Goal: Task Accomplishment & Management: Manage account settings

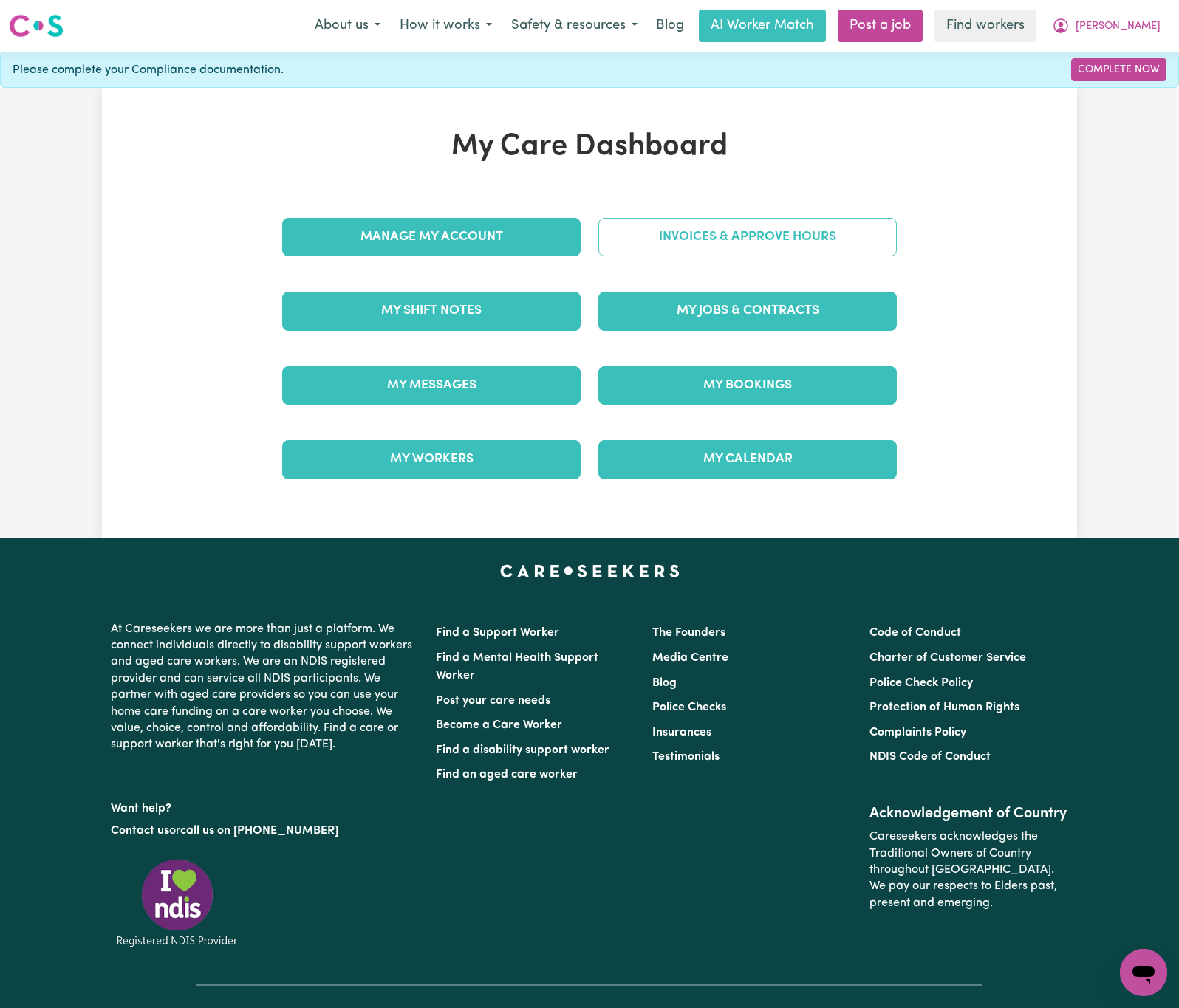
click at [662, 229] on link "Invoices & Approve Hours" at bounding box center [747, 237] width 298 height 38
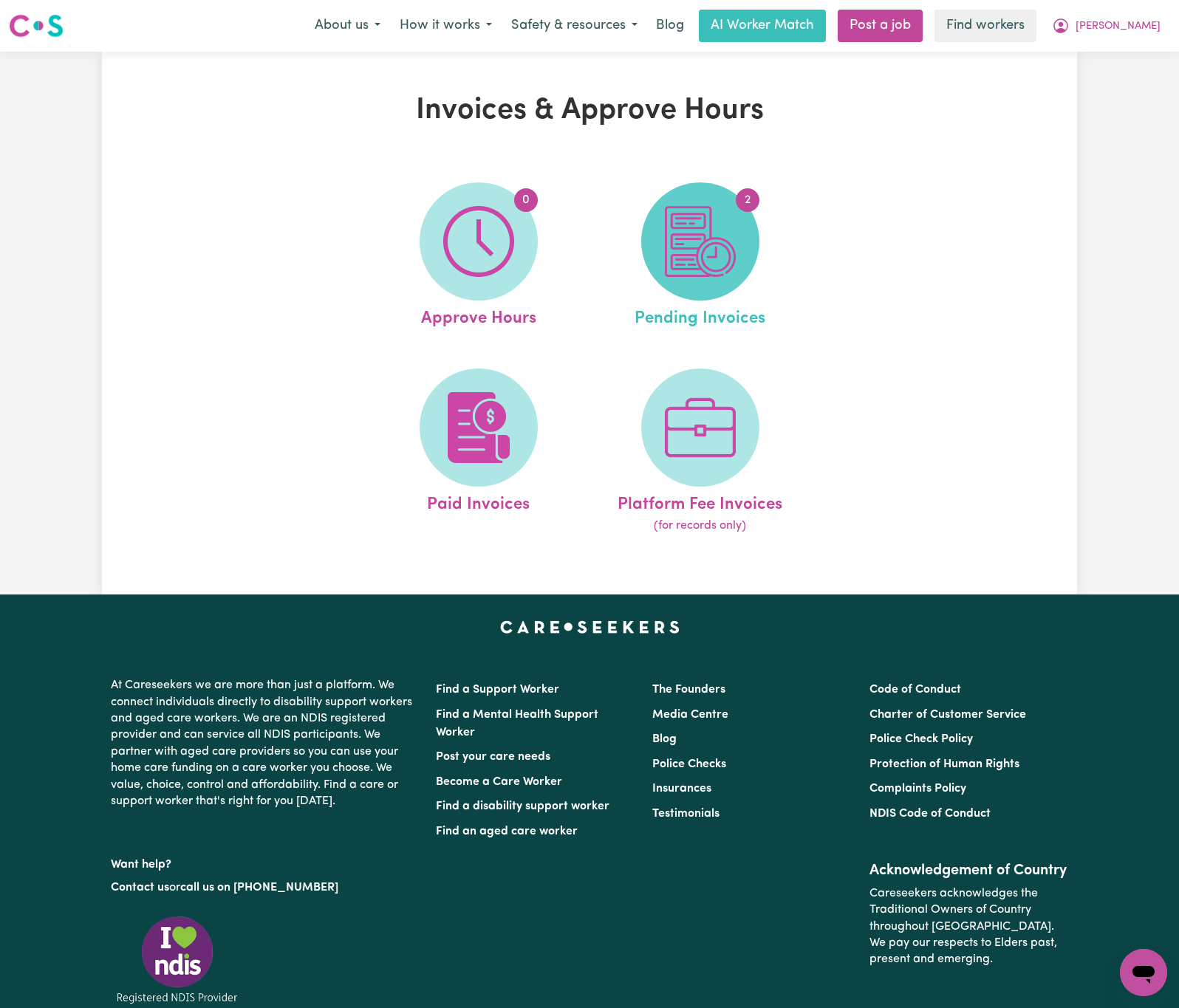
click at [707, 255] on img at bounding box center [700, 241] width 71 height 71
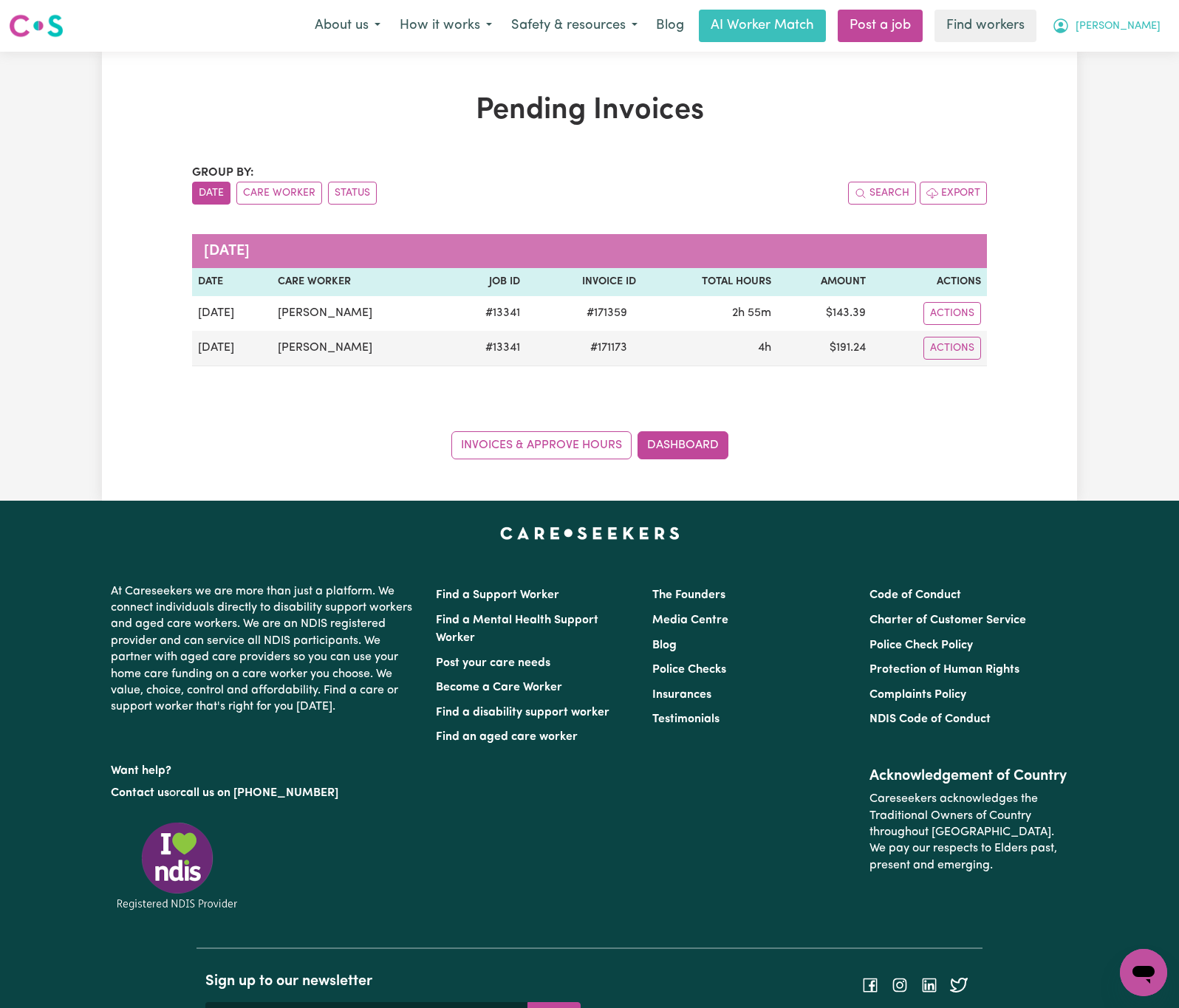
click at [1150, 23] on span "[PERSON_NAME]" at bounding box center [1118, 27] width 85 height 16
click at [1138, 56] on link "My Dashboard" at bounding box center [1111, 58] width 117 height 28
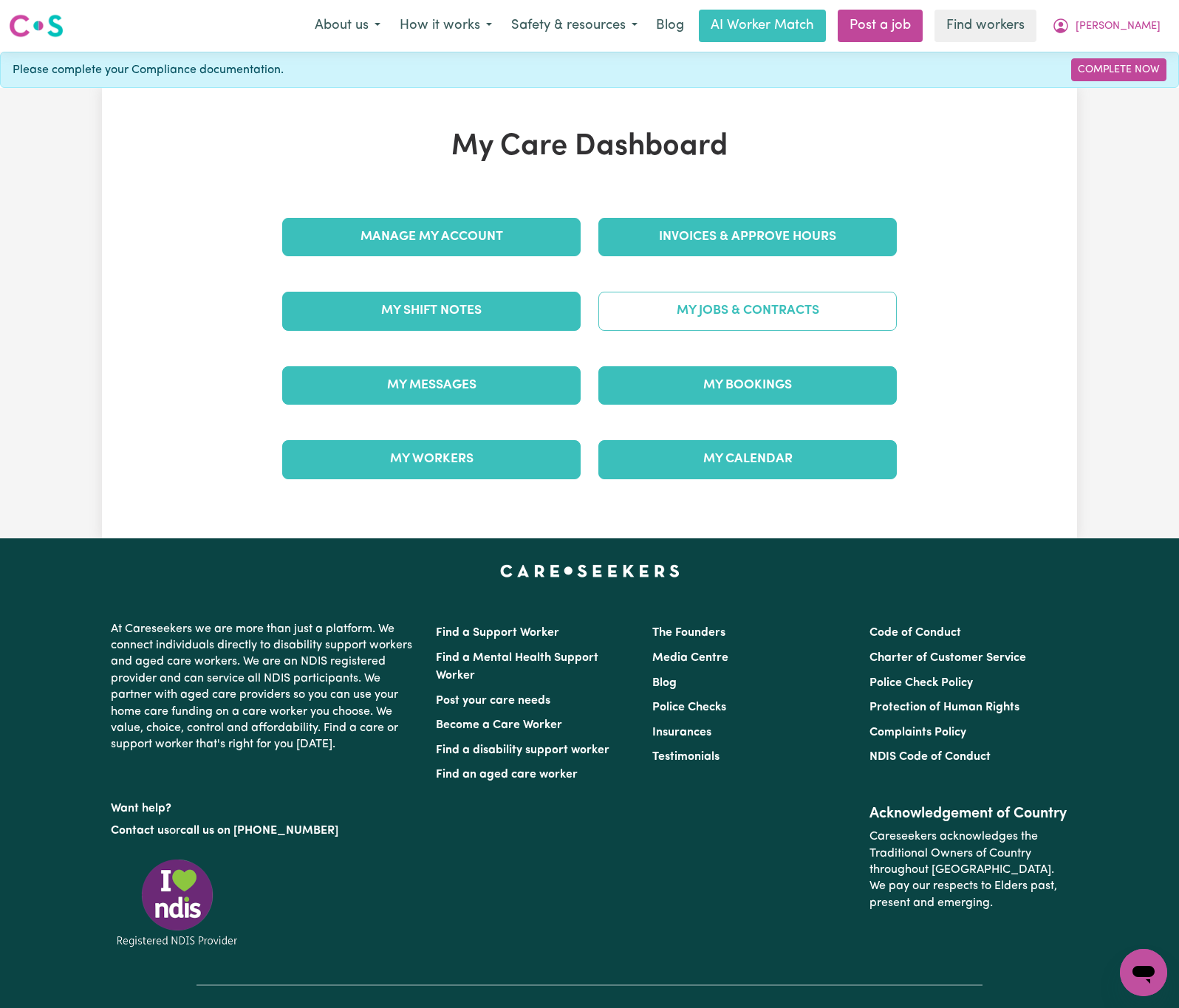
click at [752, 306] on link "My Jobs & Contracts" at bounding box center [747, 311] width 298 height 38
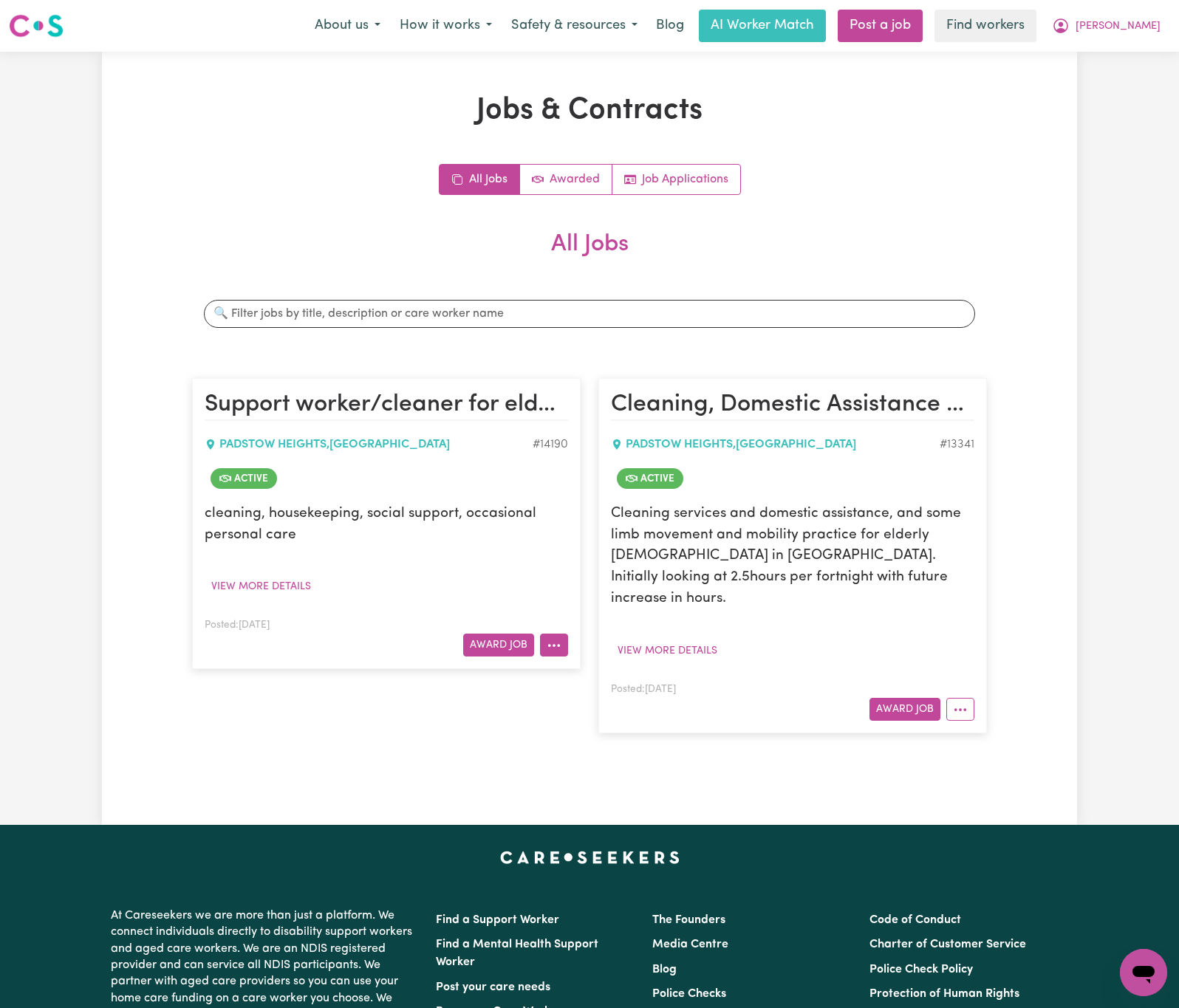
click at [549, 651] on icon "More options" at bounding box center [554, 645] width 15 height 15
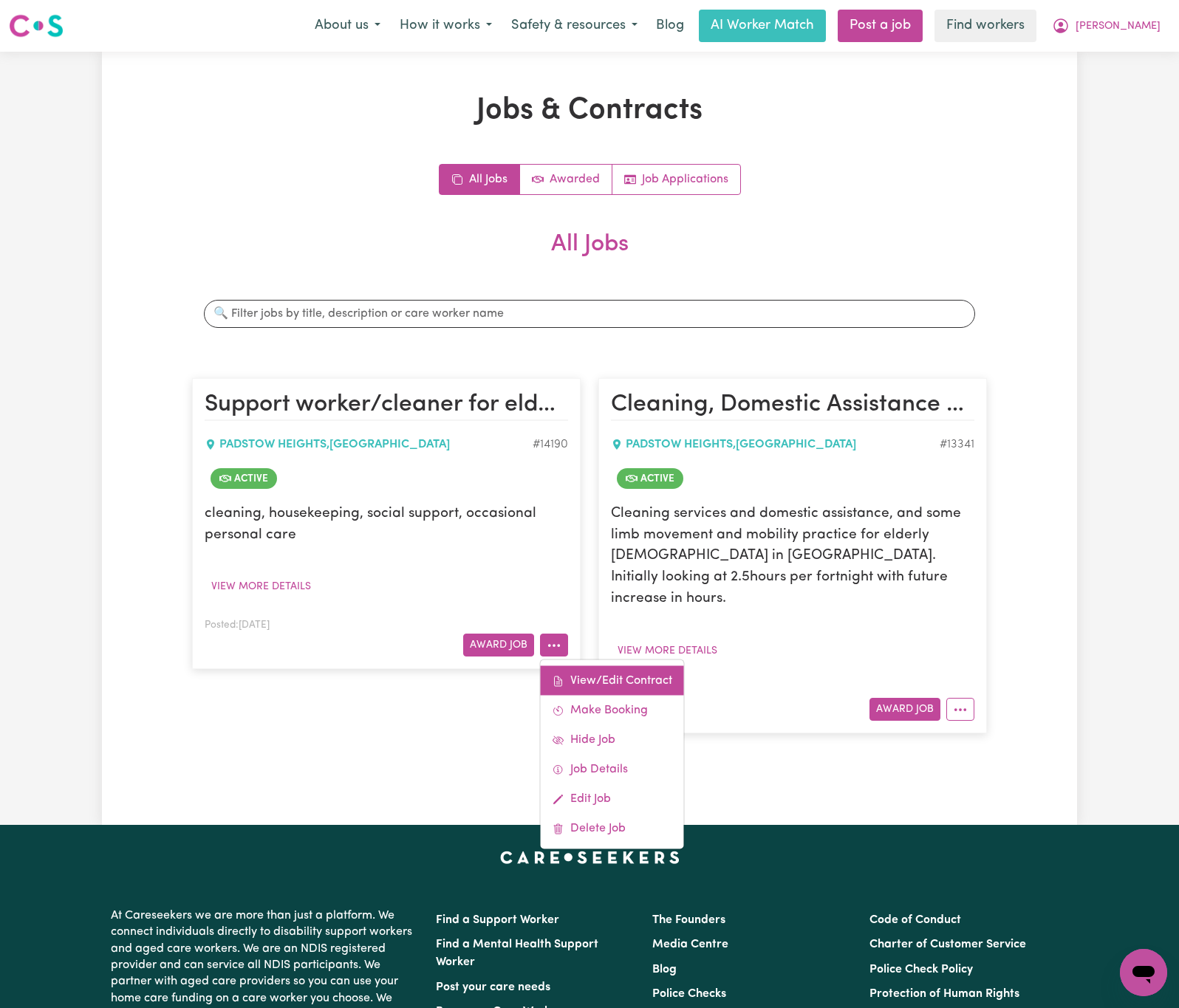
click at [589, 671] on link "View/Edit Contract" at bounding box center [612, 681] width 144 height 30
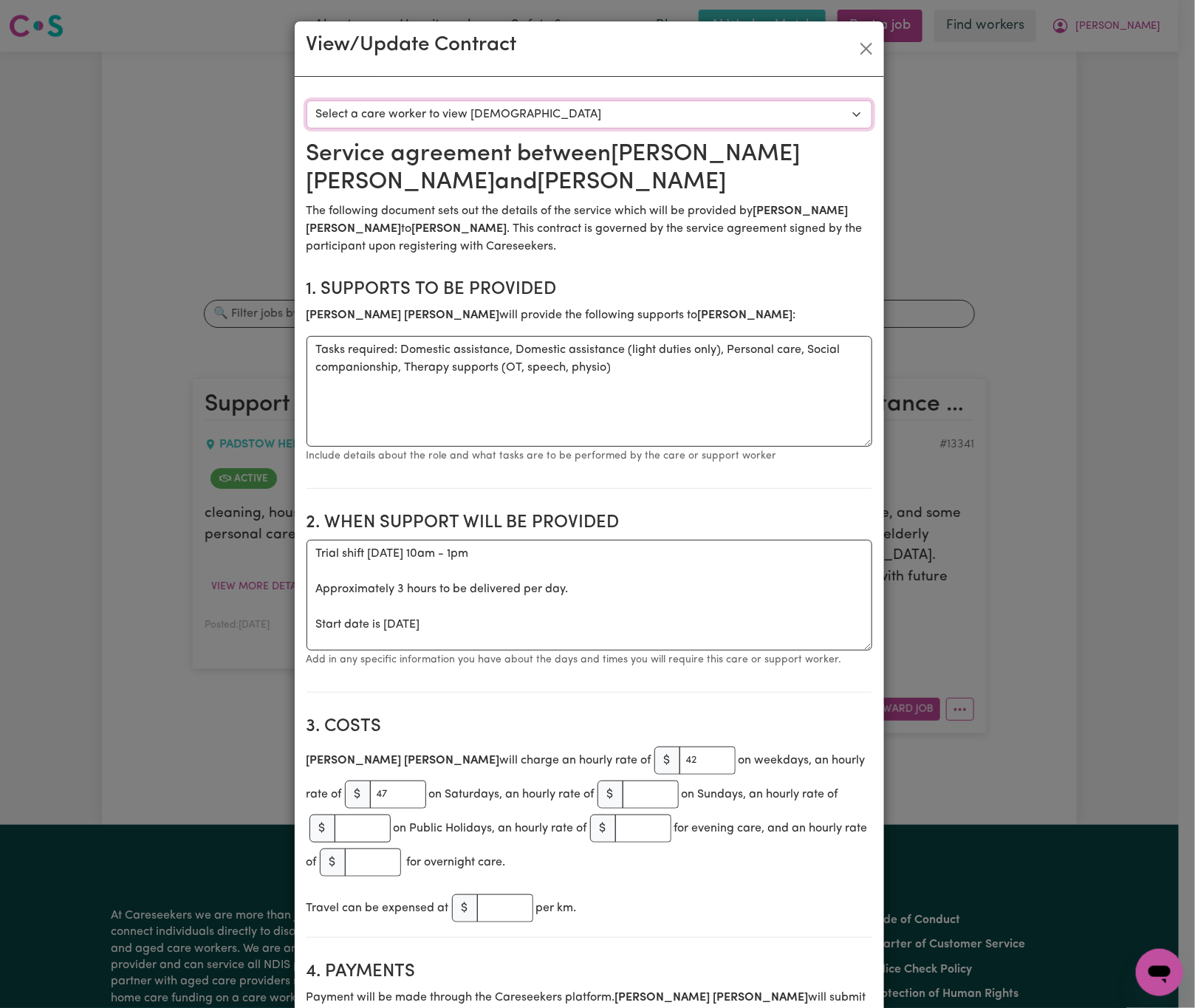
click at [613, 116] on select "Select a care worker to view [DEMOGRAPHIC_DATA] #10121 - [PERSON_NAME] (contrac…" at bounding box center [589, 115] width 565 height 28
click at [1062, 506] on div "View/Update Contract Select a contract to view Select a care worker to view [DE…" at bounding box center [597, 504] width 1195 height 1008
click at [992, 639] on div "View/Update Contract Select a contract to view Select a care worker to view [DE…" at bounding box center [597, 504] width 1195 height 1008
click at [860, 51] on button "Close" at bounding box center [866, 49] width 24 height 24
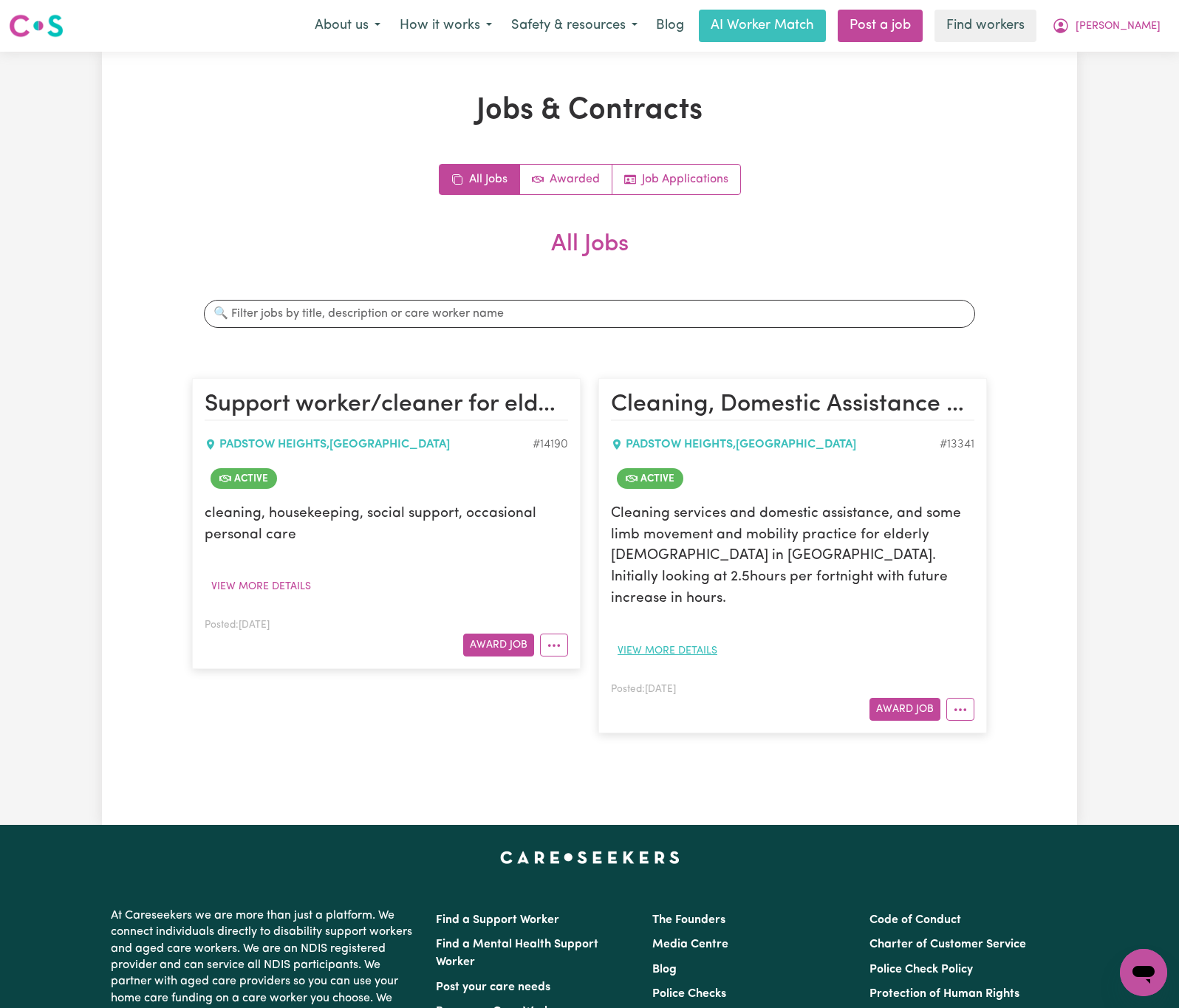
click at [711, 639] on button "View more details" at bounding box center [667, 651] width 113 height 23
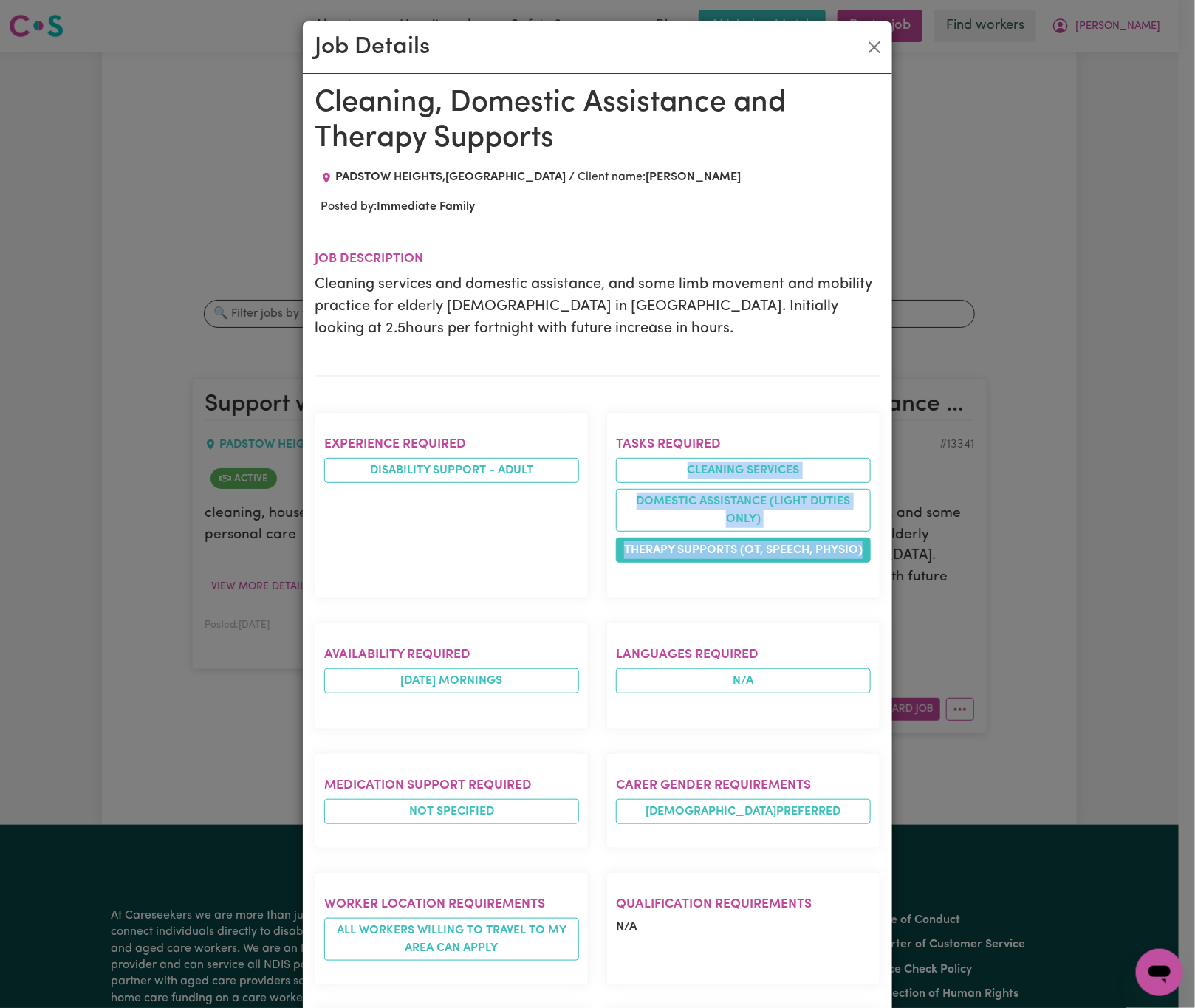
drag, startPoint x: 722, startPoint y: 501, endPoint x: 858, endPoint y: 554, distance: 146.0
click at [858, 554] on ul "Cleaning services Domestic assistance (light duties only) Therapy Supports (OT,…" at bounding box center [743, 511] width 255 height 105
copy ul "Cleaning services Domestic assistance (light duties only) Therapy Supports (OT,…"
click at [1062, 609] on div "Job Details Cleaning, Domestic Assistance and Therapy Supports [GEOGRAPHIC_DATA…" at bounding box center [597, 504] width 1195 height 1008
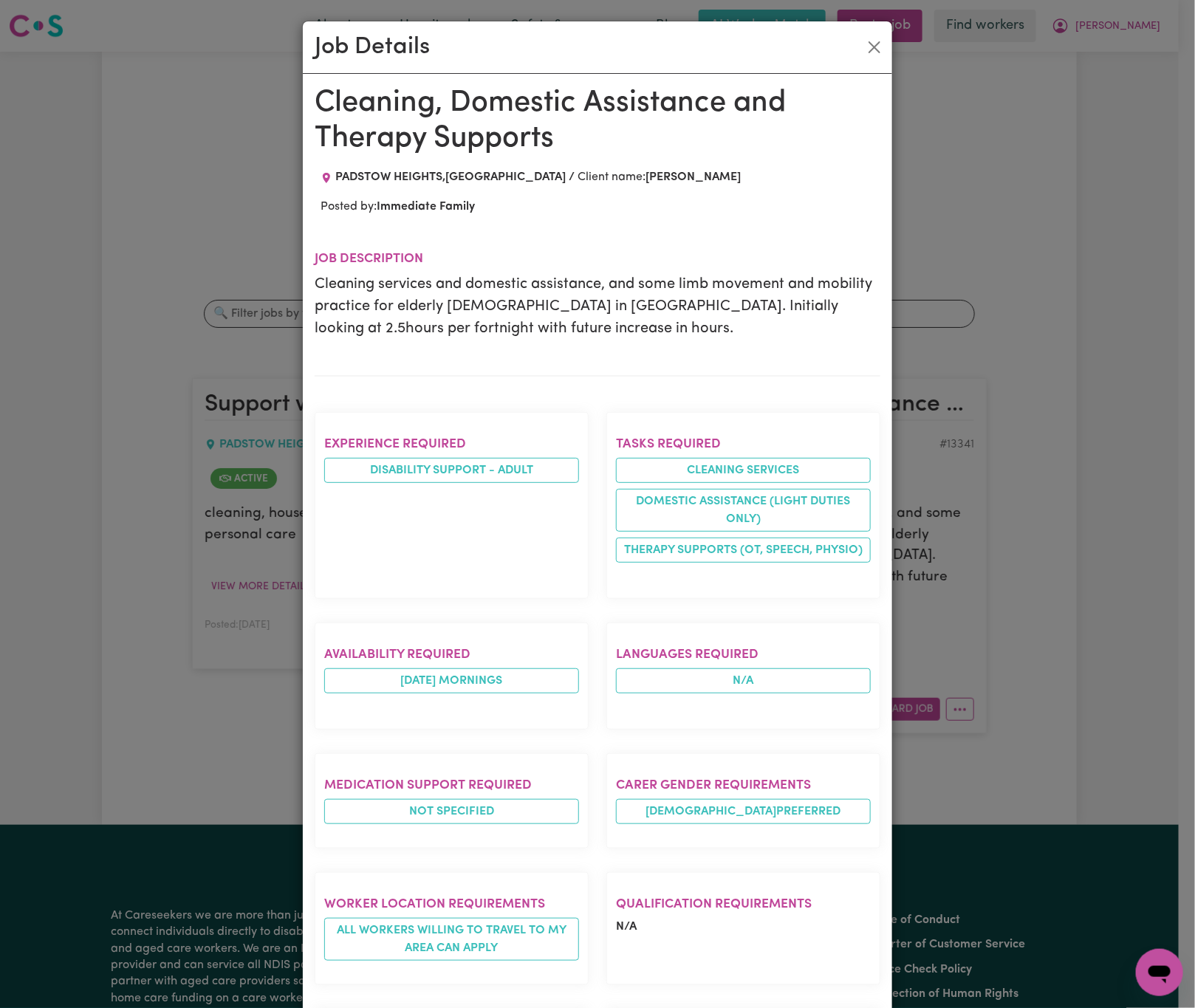
click at [1060, 612] on div "Job Details Cleaning, Domestic Assistance and Therapy Supports [GEOGRAPHIC_DATA…" at bounding box center [597, 504] width 1195 height 1008
click at [871, 47] on button "Close" at bounding box center [875, 47] width 24 height 24
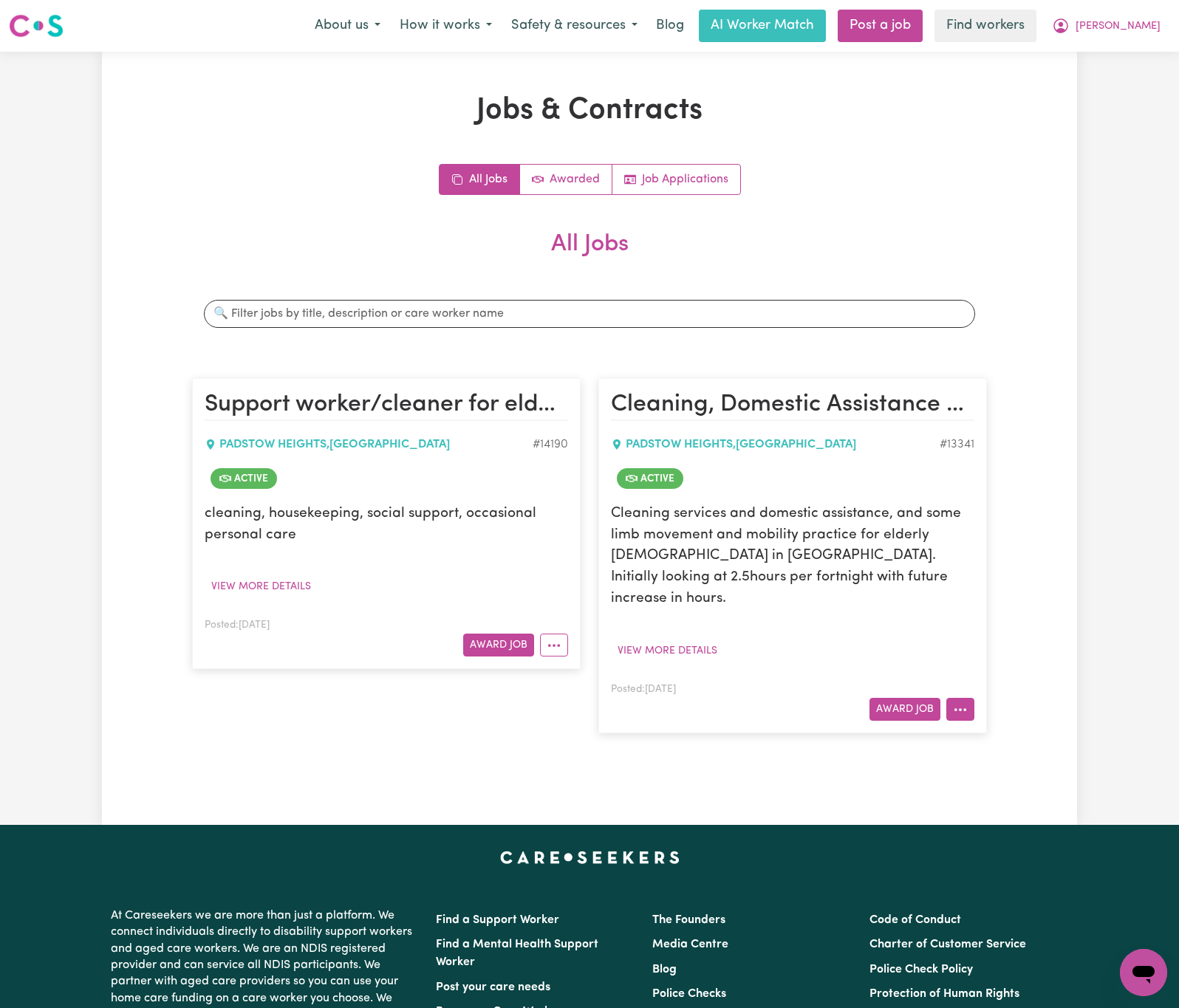
click at [967, 698] on button "More options" at bounding box center [960, 709] width 28 height 23
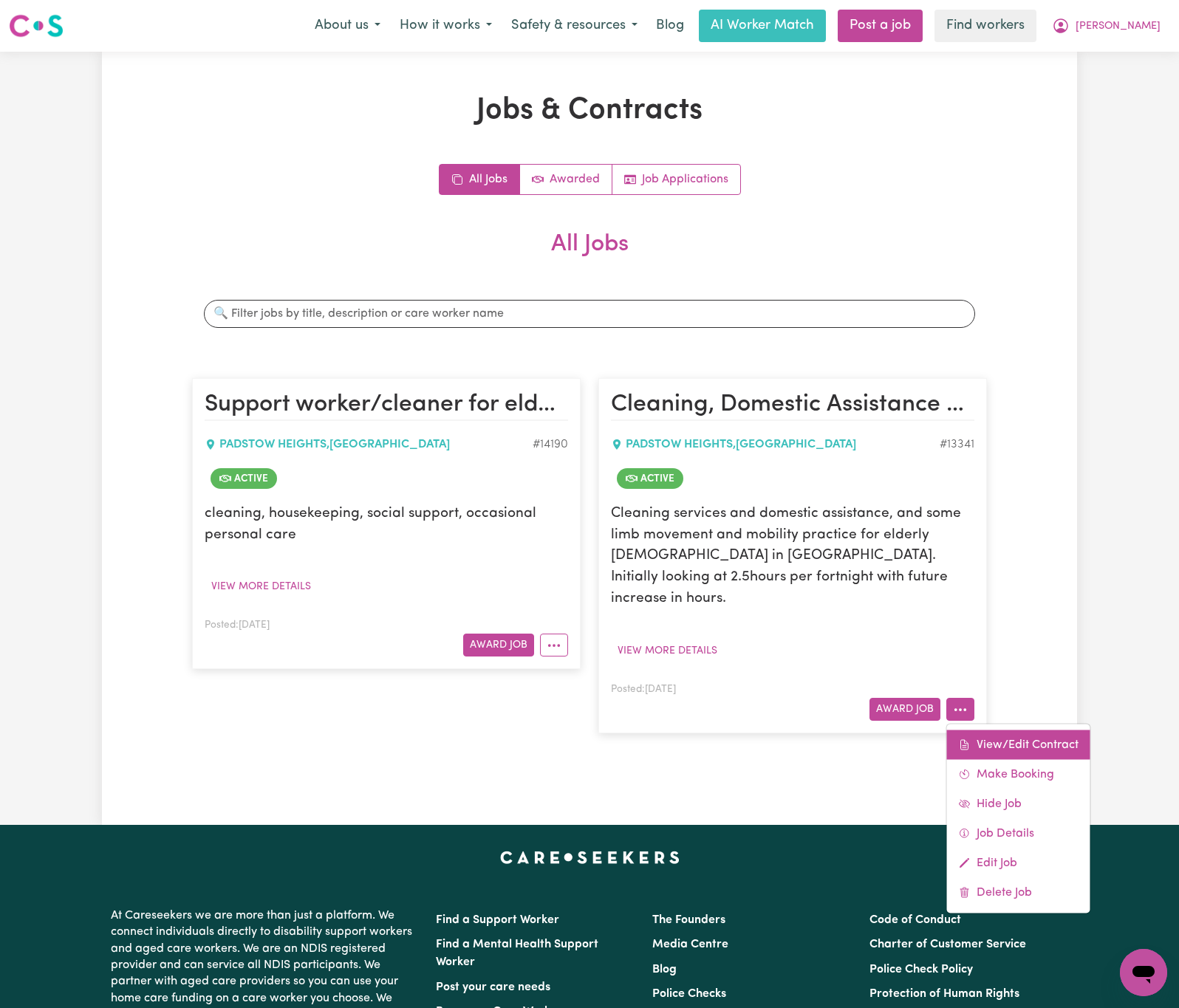
click at [1046, 730] on link "View/Edit Contract" at bounding box center [1018, 745] width 144 height 30
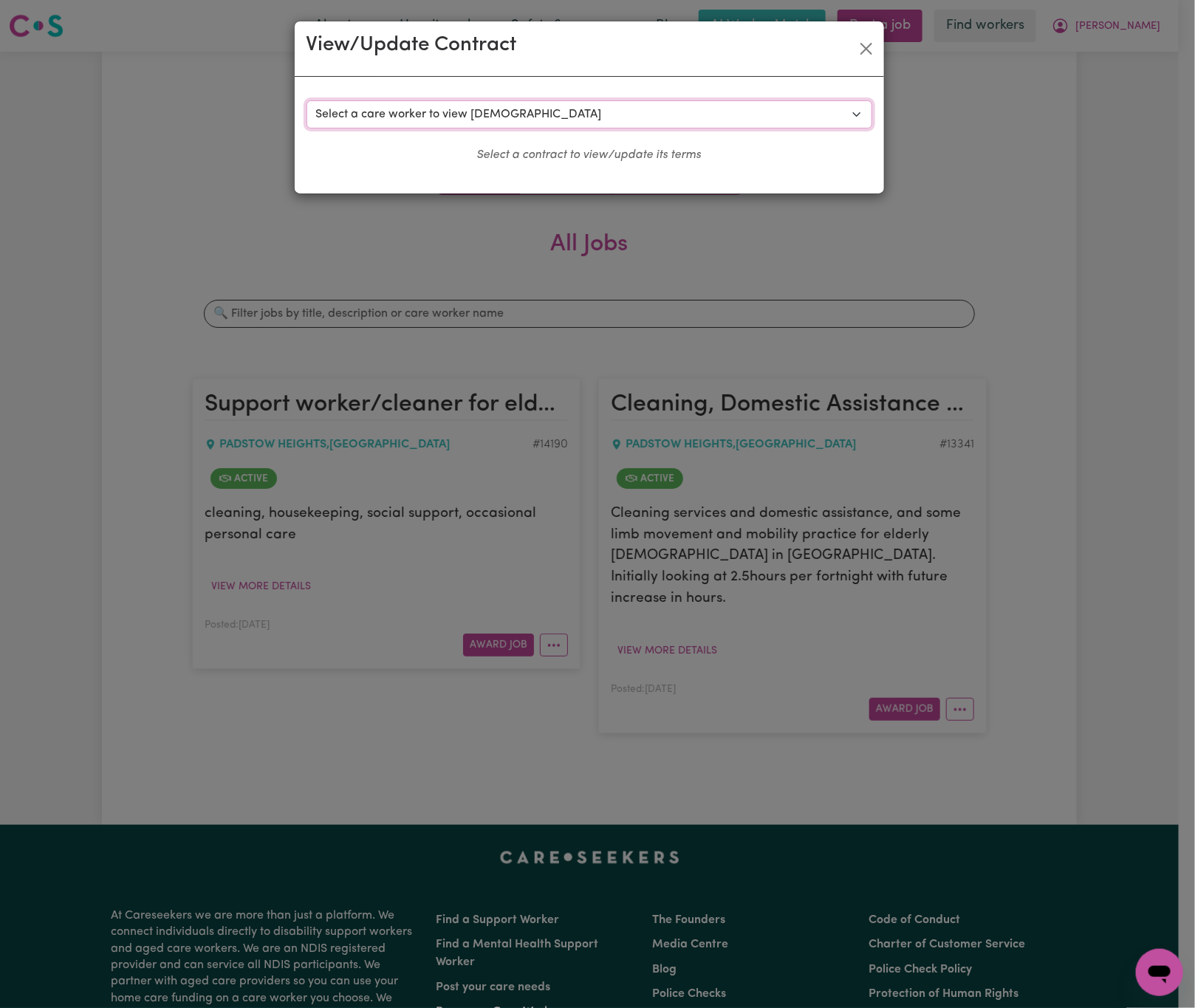
click at [731, 121] on select "Select a care worker to view [DEMOGRAPHIC_DATA] #9716 - [PERSON_NAME] (contract…" at bounding box center [589, 115] width 565 height 28
select select "9328"
click at [306, 101] on select "Select a care worker to view [DEMOGRAPHIC_DATA] #9716 - [PERSON_NAME] (contract…" at bounding box center [589, 115] width 565 height 28
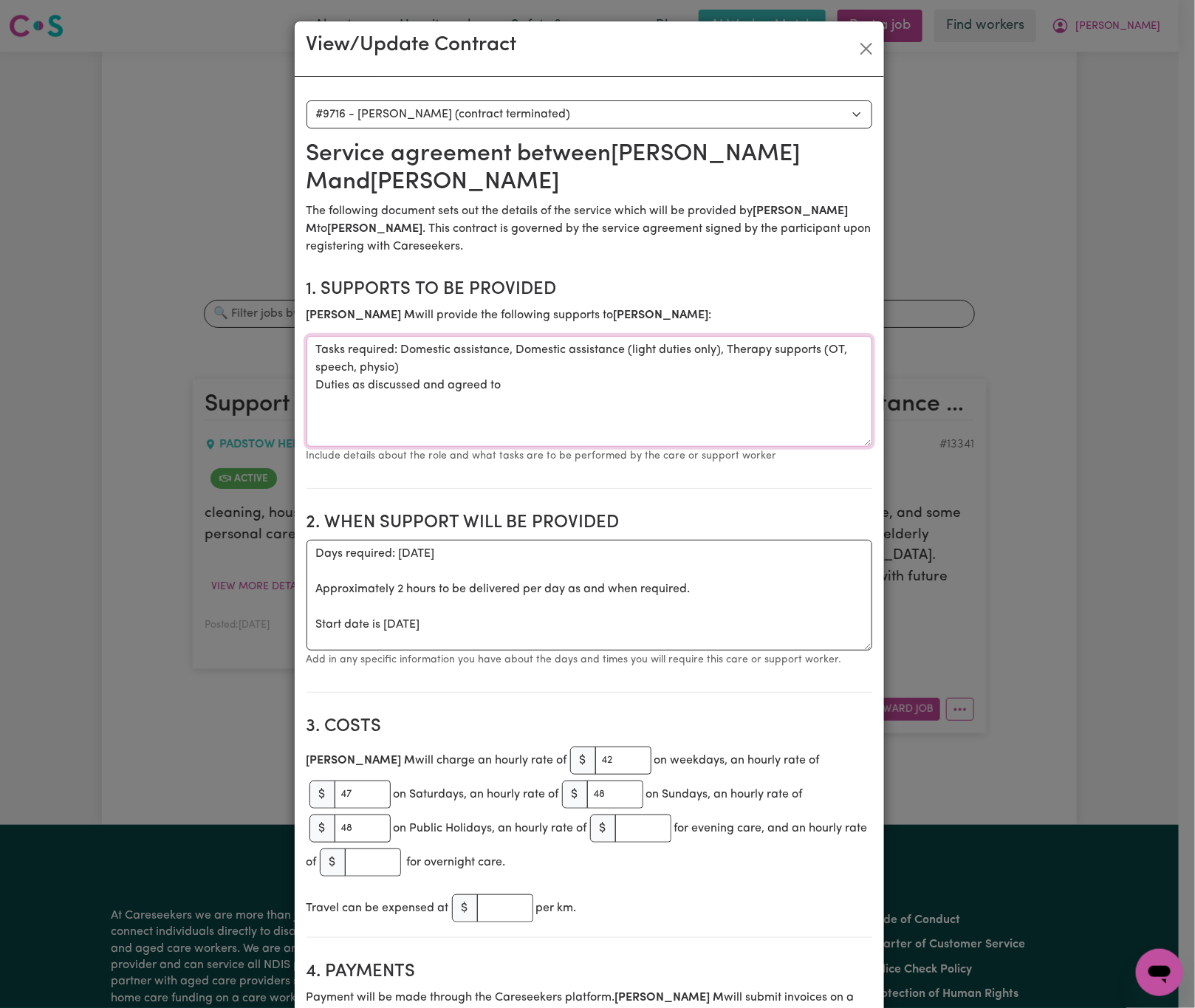
drag, startPoint x: 392, startPoint y: 352, endPoint x: 504, endPoint y: 381, distance: 115.7
click at [504, 381] on textarea "Tasks required: Domestic assistance, Domestic assistance (light duties only), T…" at bounding box center [589, 392] width 565 height 111
click at [856, 44] on button "Close" at bounding box center [866, 49] width 24 height 24
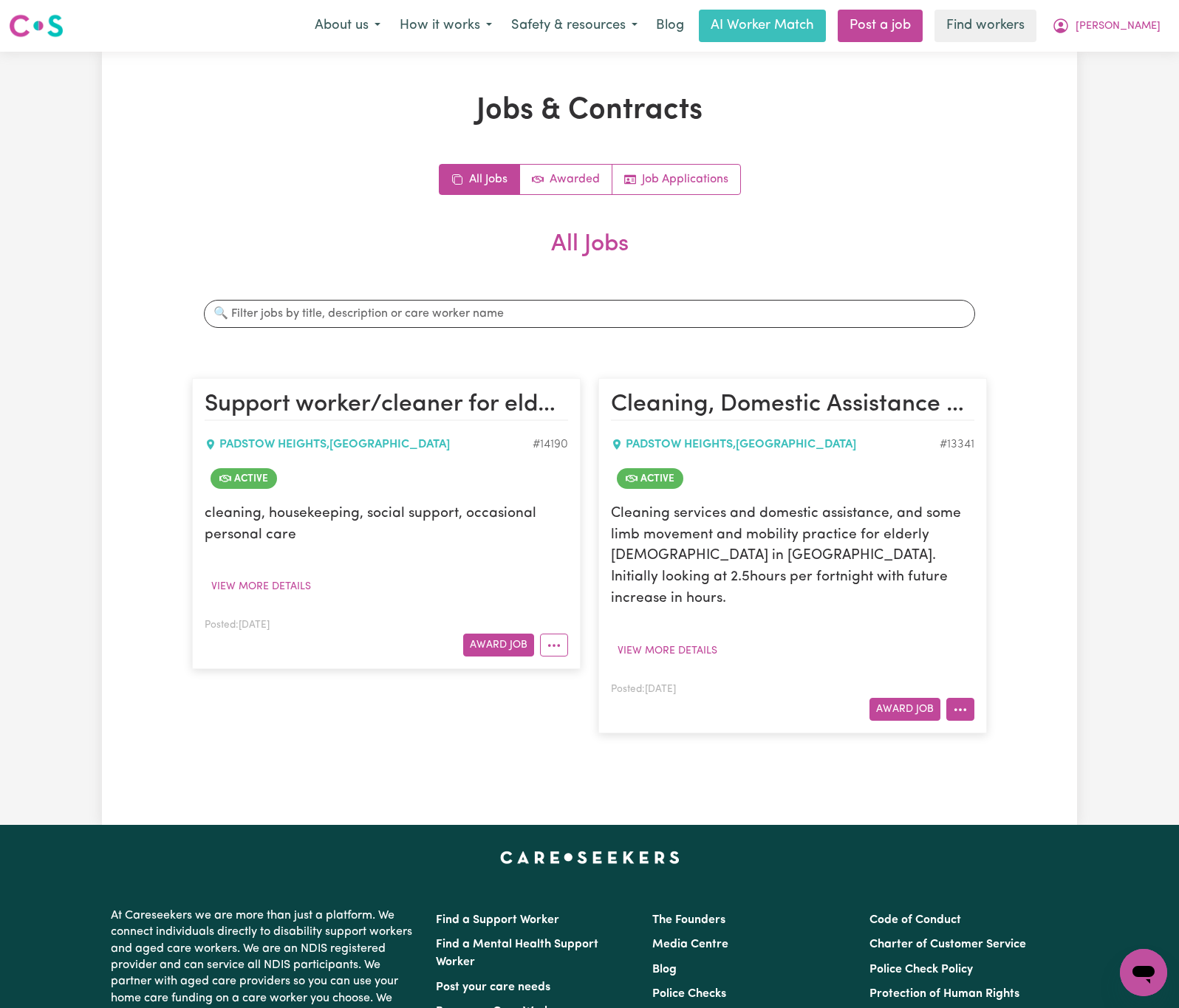
click at [955, 702] on icon "More options" at bounding box center [960, 710] width 15 height 15
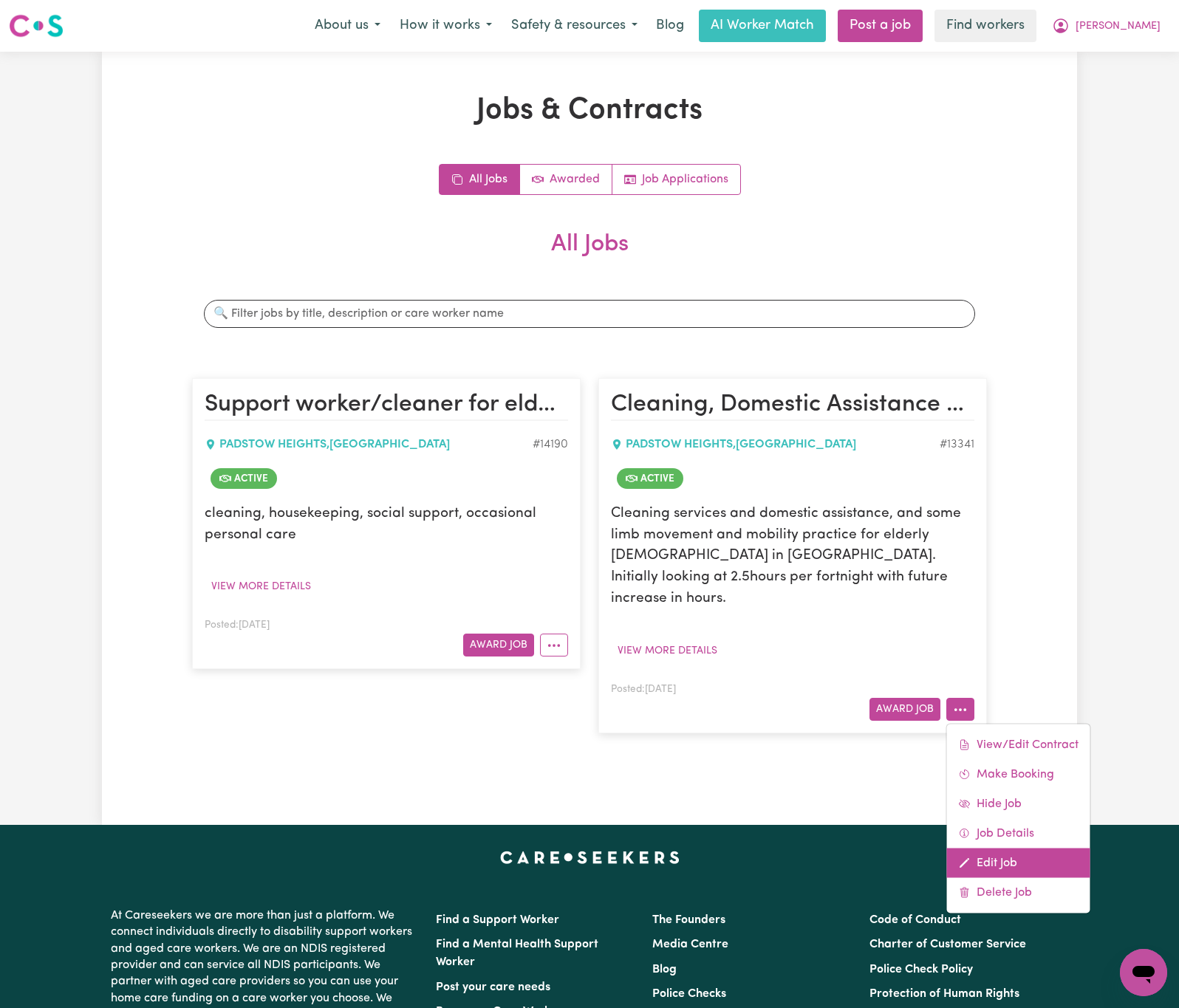
click at [997, 848] on link "Edit Job" at bounding box center [1018, 863] width 144 height 30
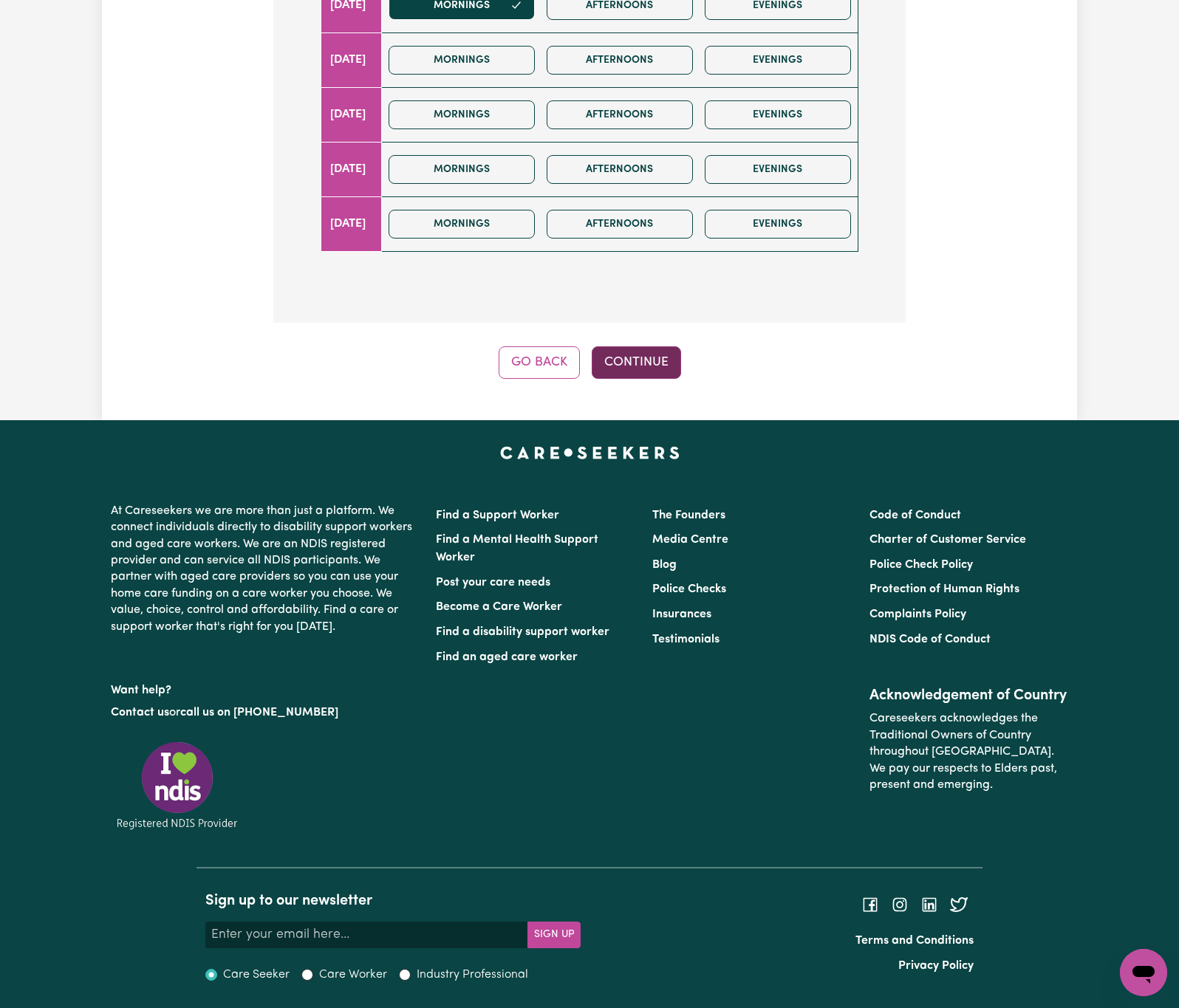
click at [654, 355] on button "Continue" at bounding box center [636, 363] width 90 height 33
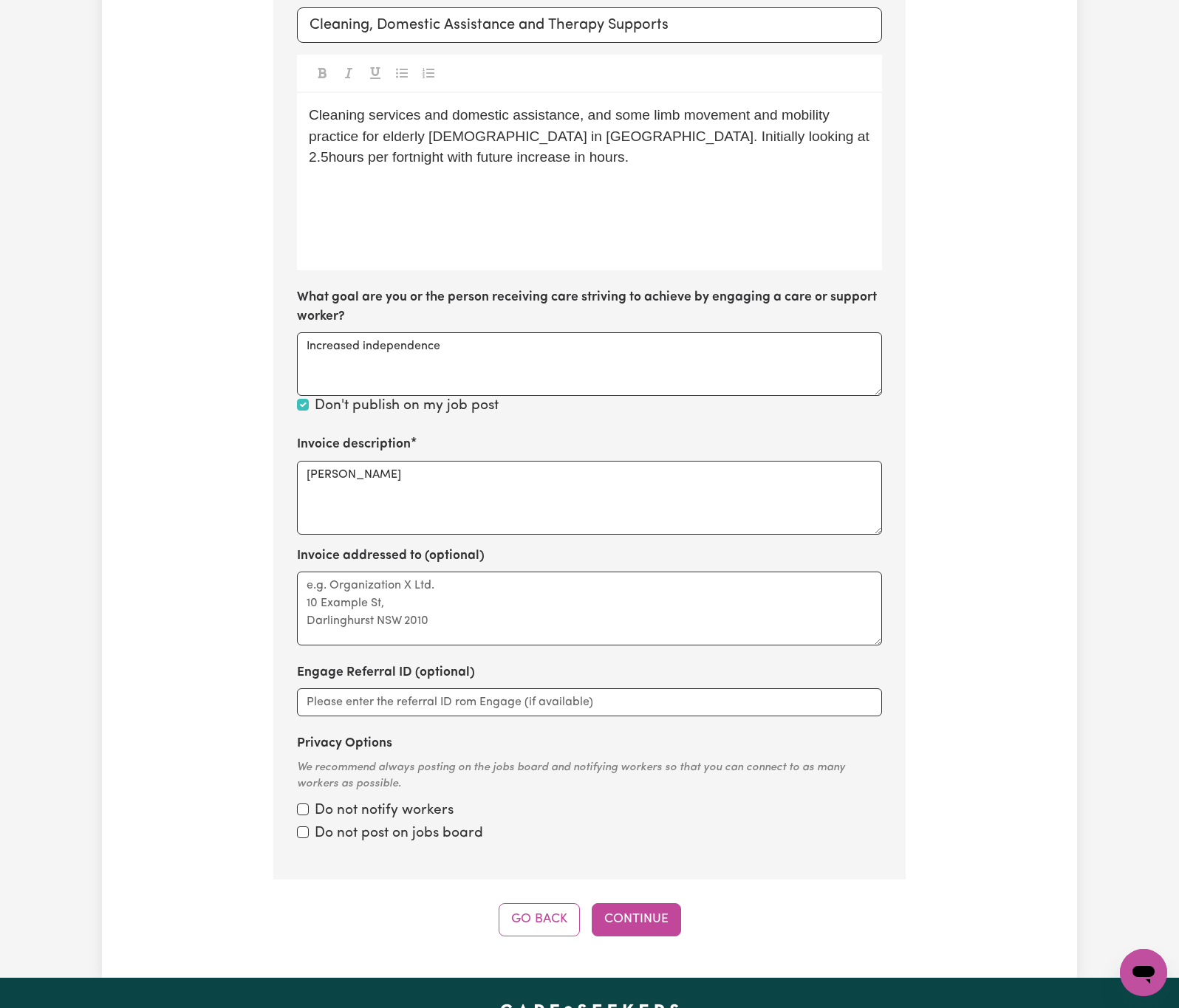
scroll to position [218, 0]
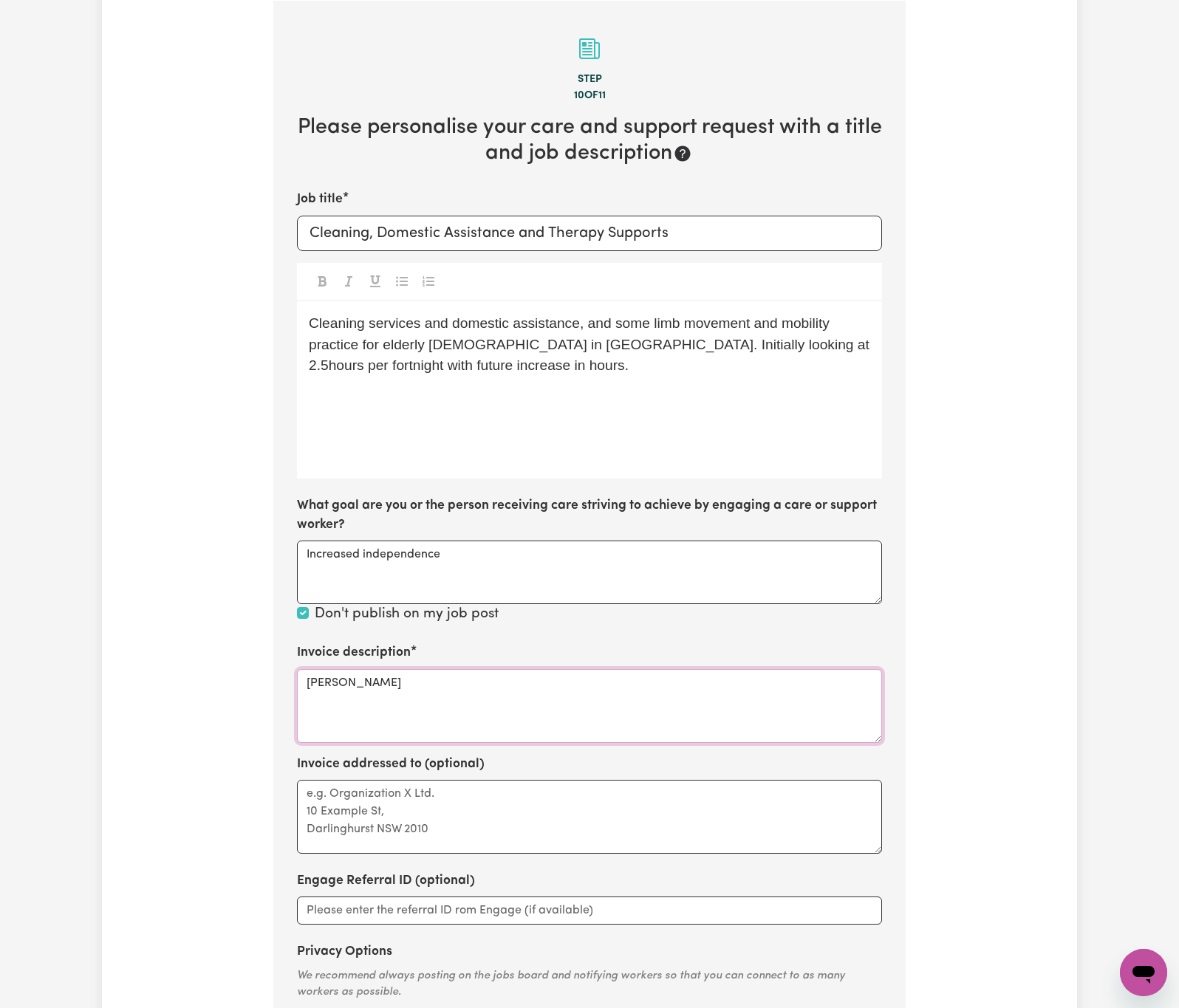
drag, startPoint x: 455, startPoint y: 688, endPoint x: 167, endPoint y: 688, distance: 288.0
click at [167, 688] on div "Update Job Post Cleaning, Domestic Assistance and Therapy Supports Step 10 of 1…" at bounding box center [589, 509] width 975 height 1269
paste textarea "Domestic assistance, Domestic assistance (light duties only), Therapy supports …"
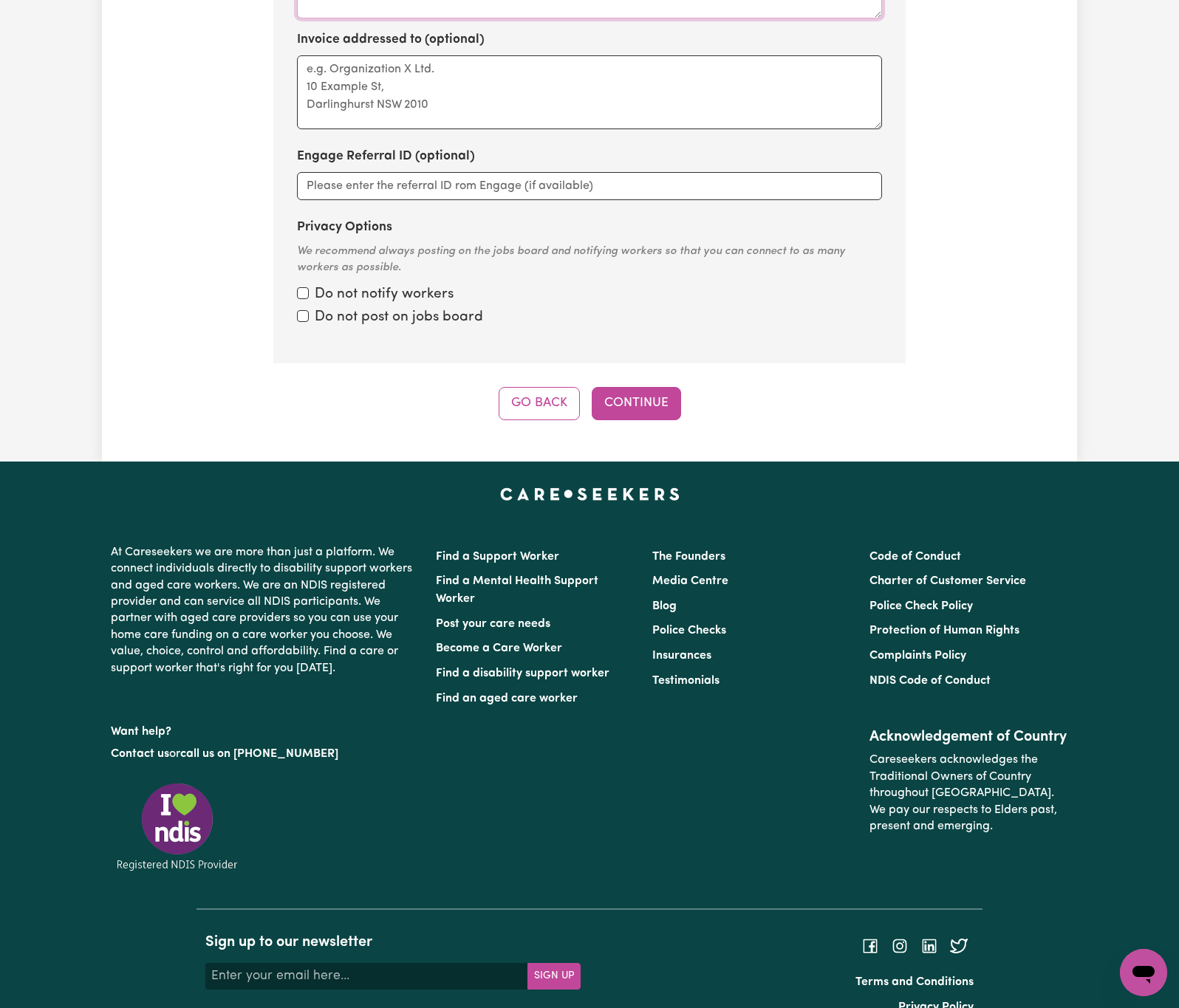
scroll to position [991, 0]
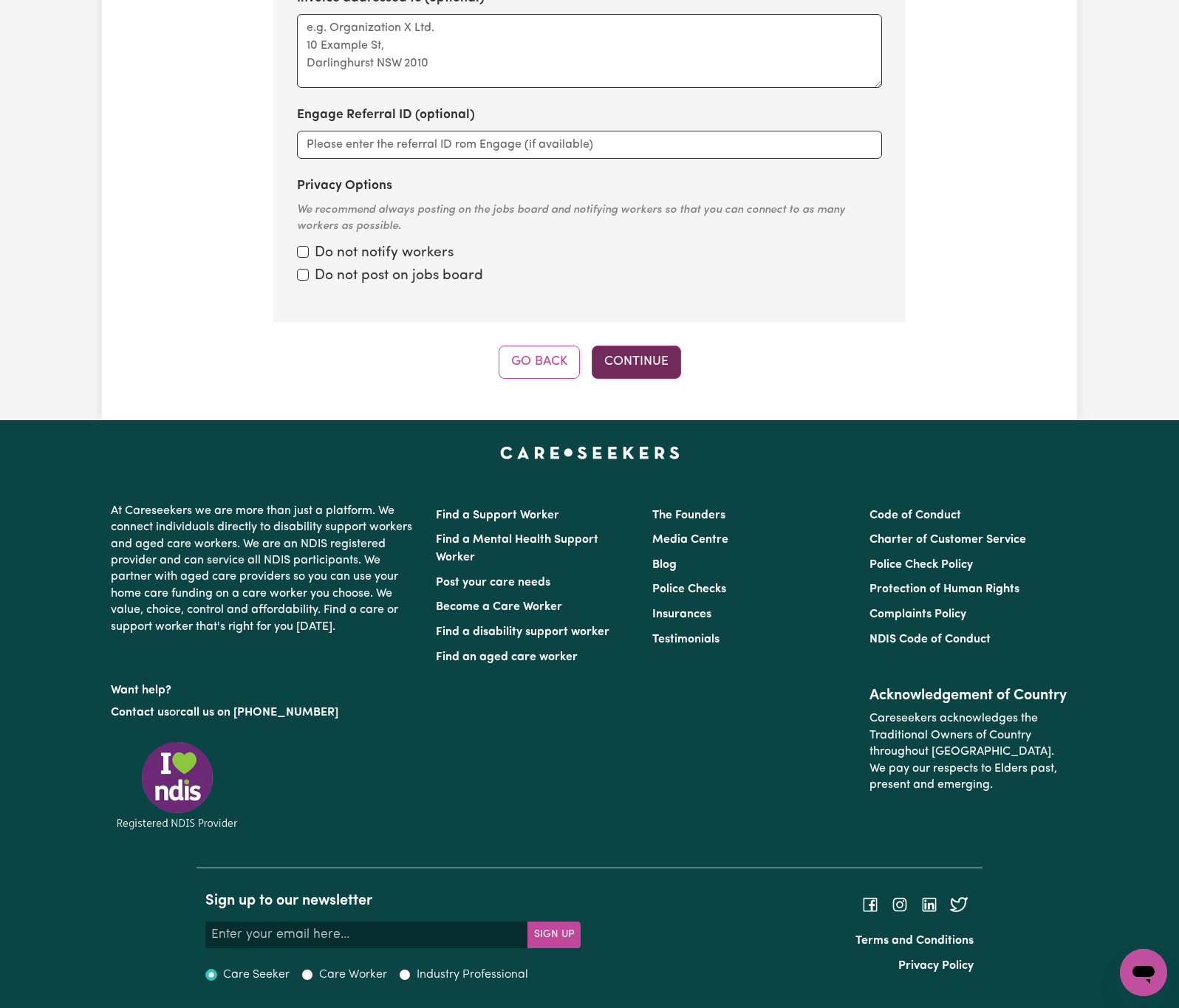
type textarea "Domestic assistance, Domestic assistance (light duties only), Therapy supports …"
click at [662, 346] on button "Continue" at bounding box center [636, 362] width 90 height 33
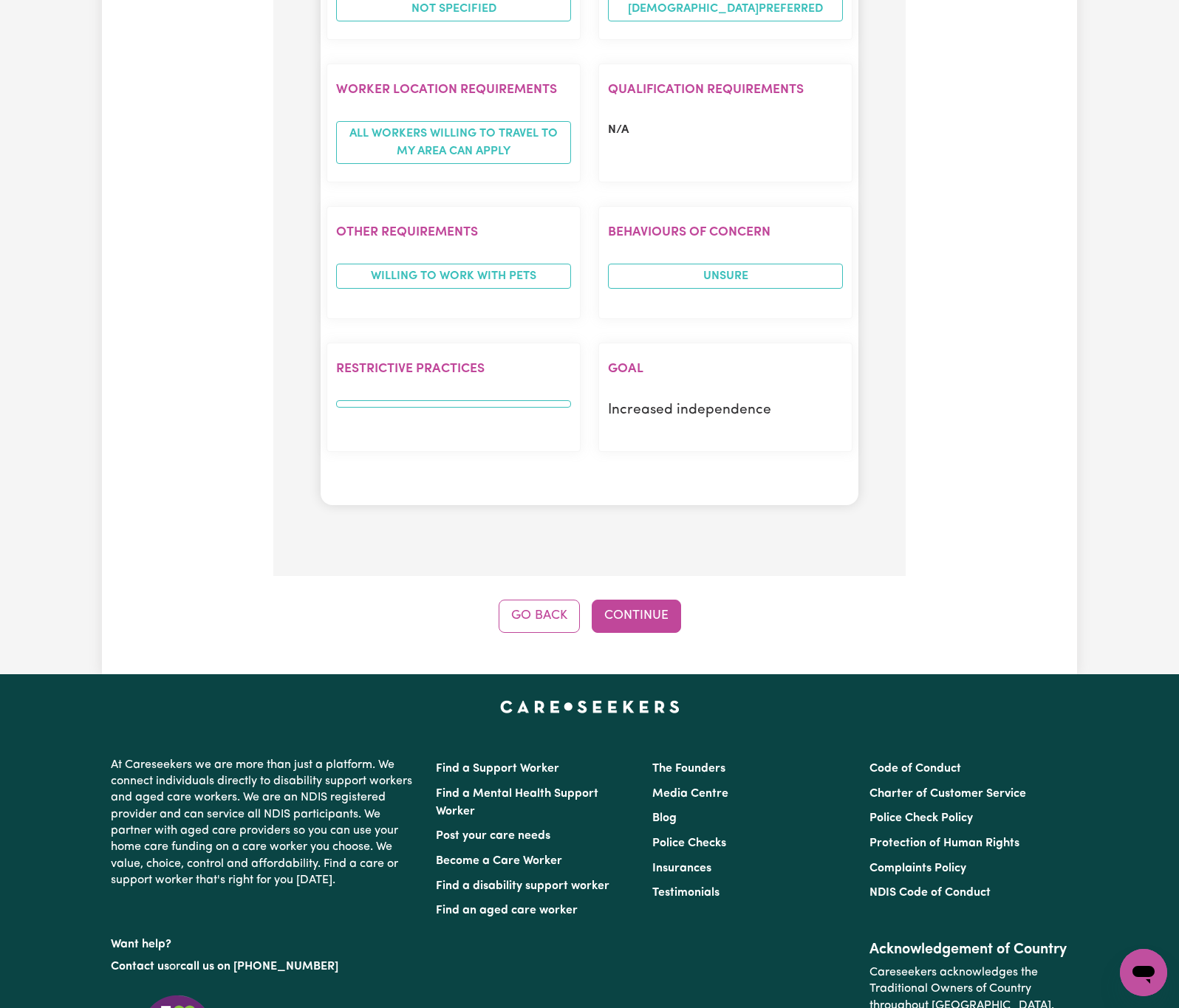
scroll to position [1543, 0]
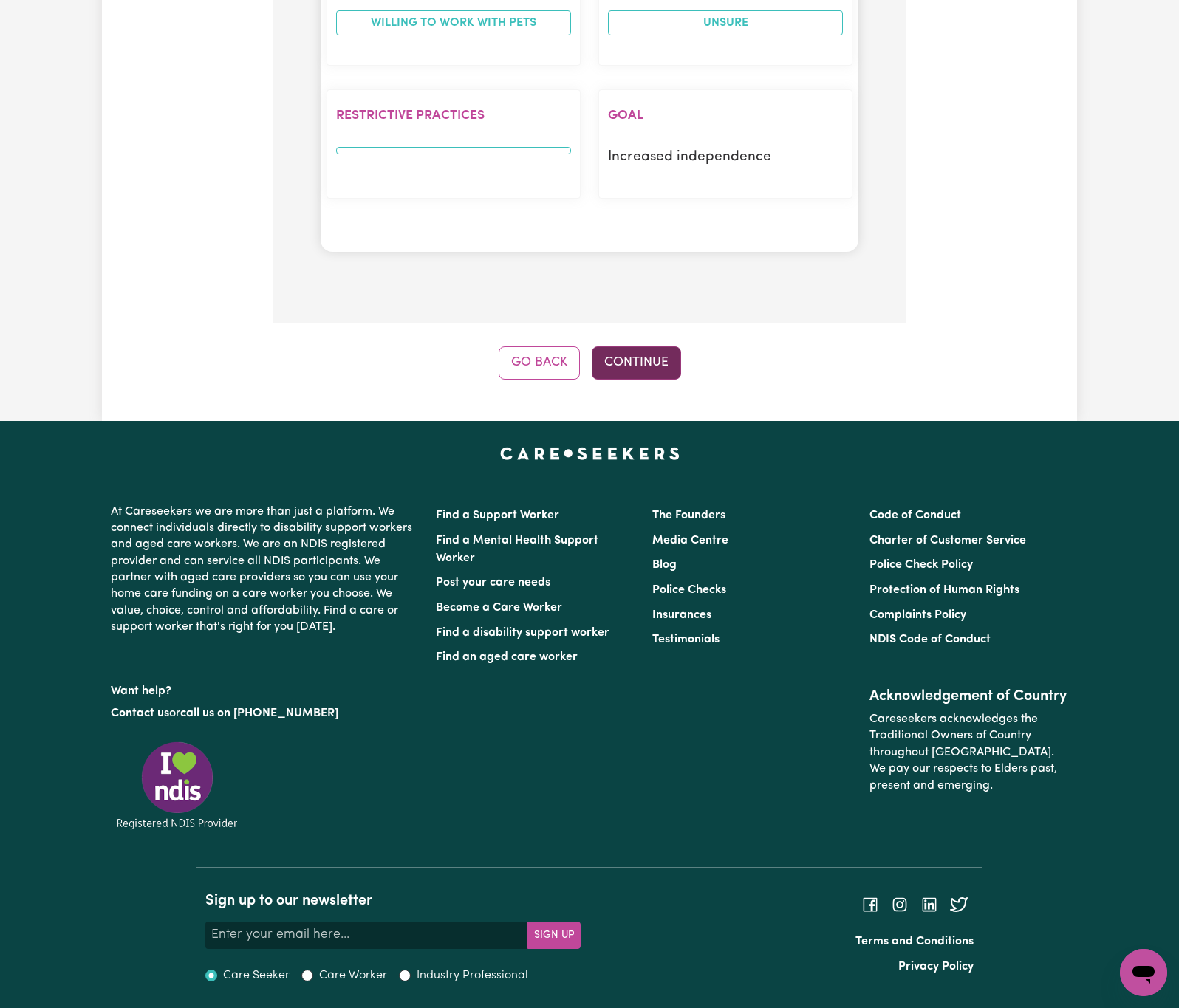
click at [660, 355] on button "Continue" at bounding box center [636, 363] width 90 height 33
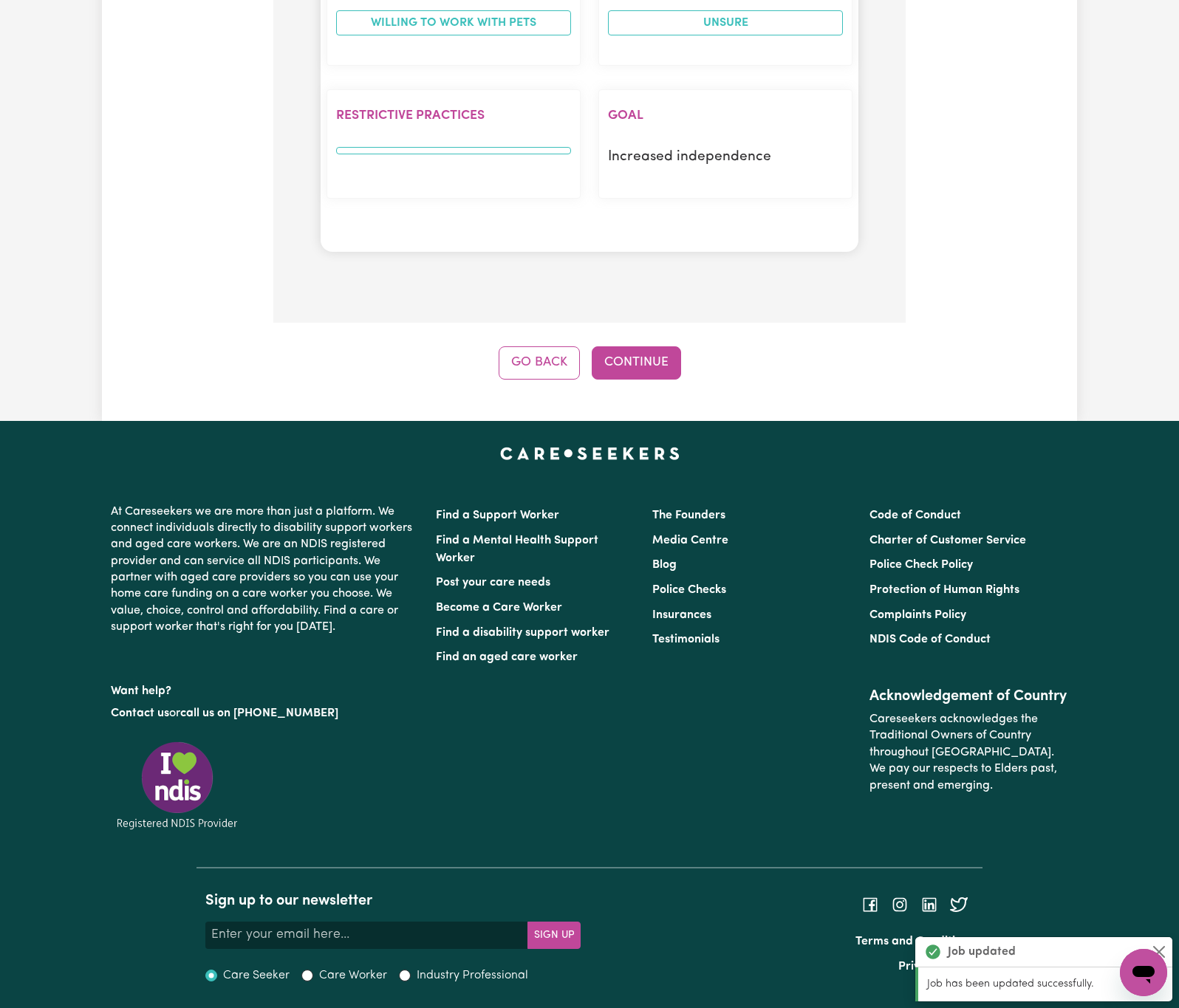
click at [658, 355] on button "Continue" at bounding box center [636, 363] width 90 height 33
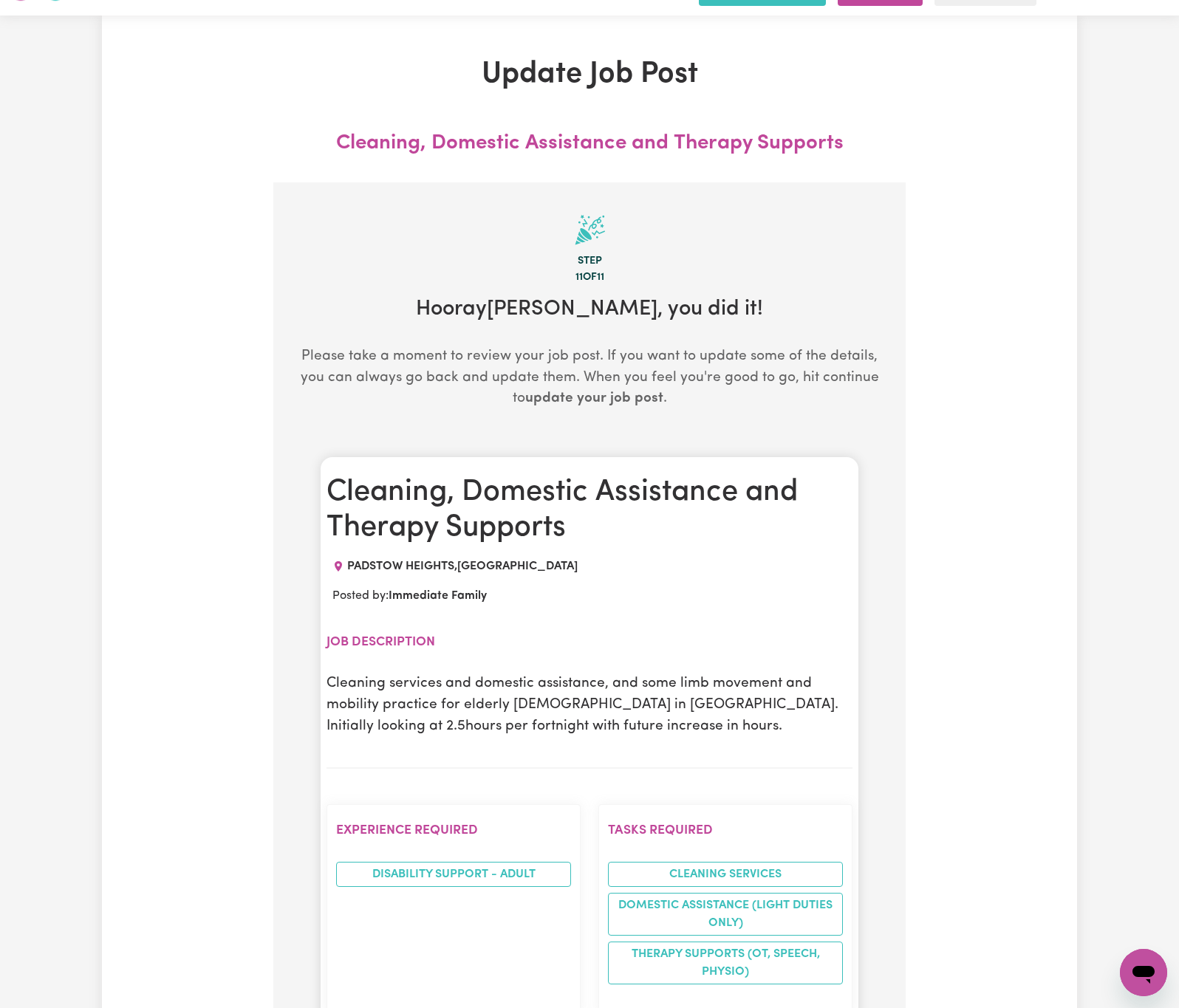
scroll to position [0, 0]
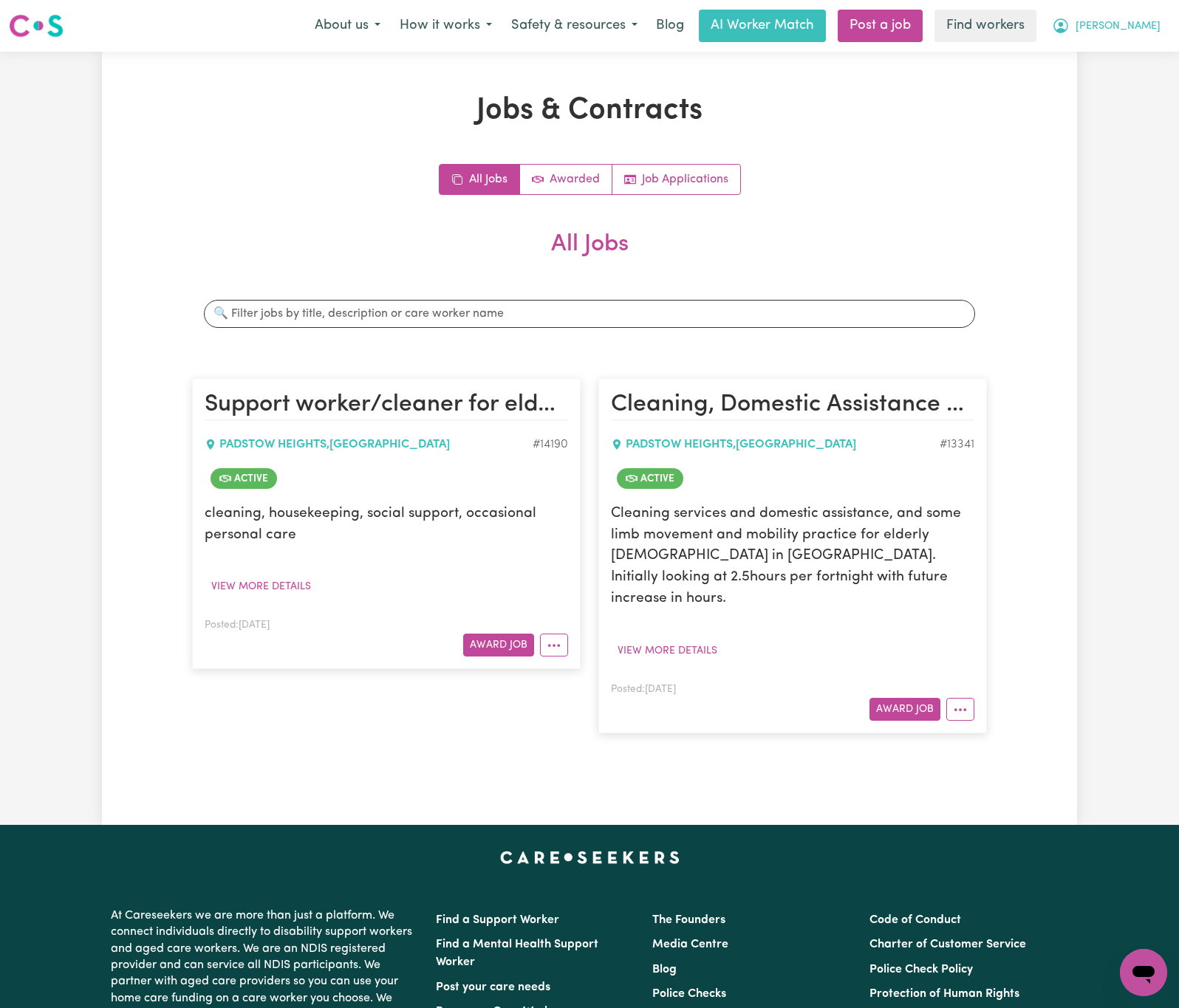
click at [1151, 25] on span "[PERSON_NAME]" at bounding box center [1118, 27] width 85 height 16
click at [1152, 85] on link "Logout" at bounding box center [1111, 85] width 117 height 28
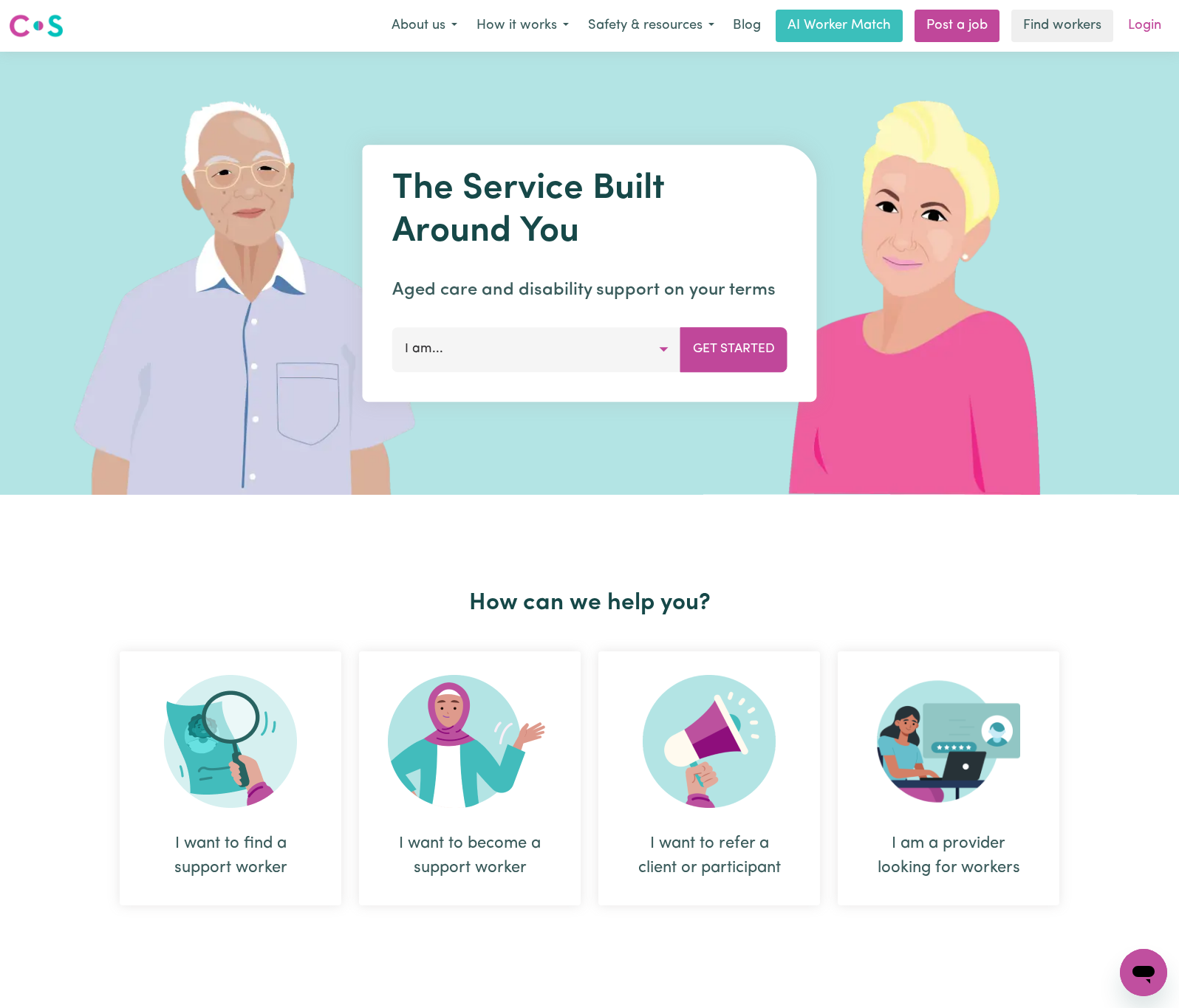
click at [1138, 25] on link "Login" at bounding box center [1144, 26] width 51 height 33
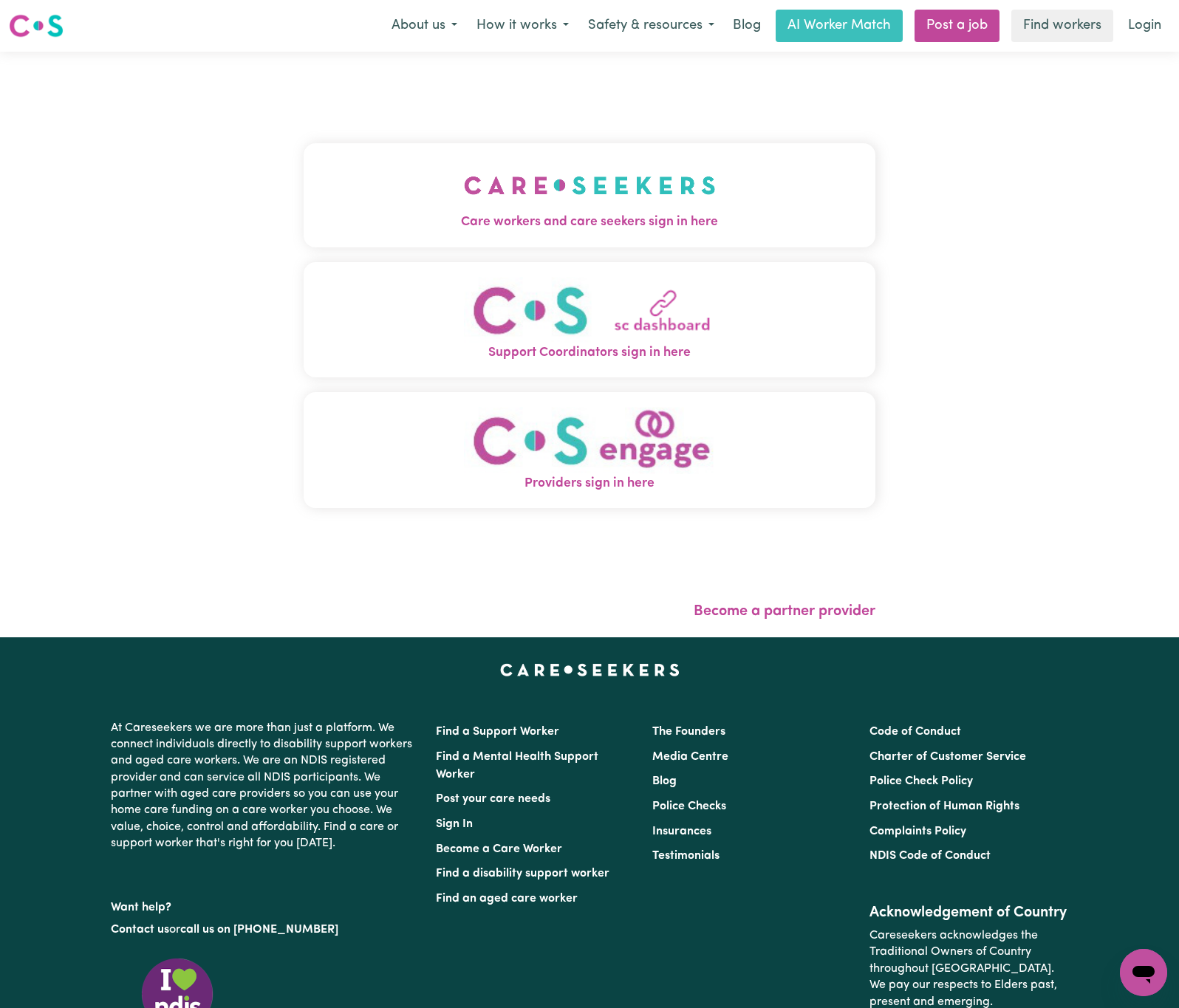
click at [482, 217] on span "Care workers and care seekers sign in here" at bounding box center [589, 222] width 571 height 19
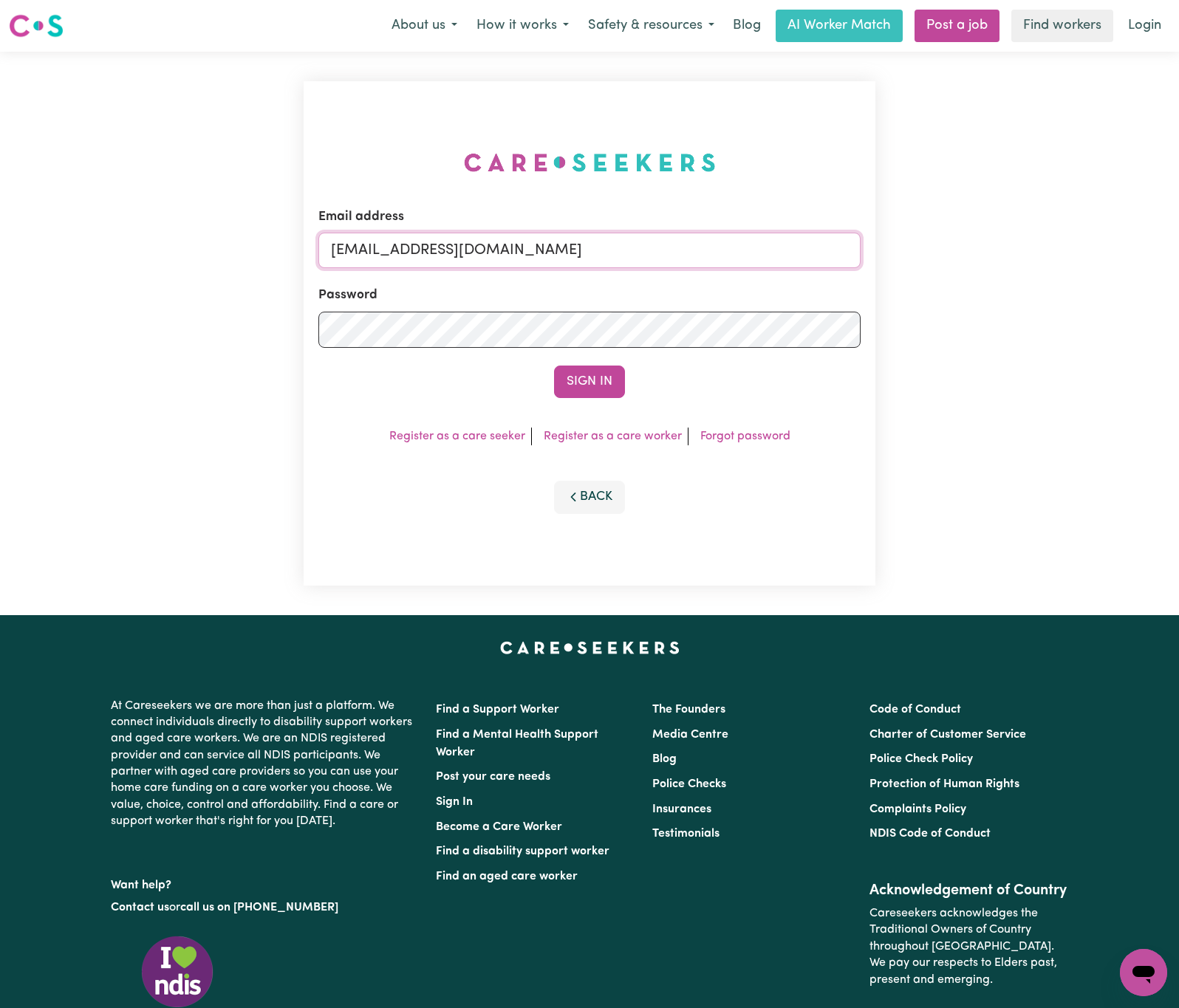
drag, startPoint x: 411, startPoint y: 246, endPoint x: 969, endPoint y: 250, distance: 558.0
click at [969, 250] on div "Email address [EMAIL_ADDRESS][DOMAIN_NAME] Password Sign In Register as a care …" at bounding box center [589, 333] width 1179 height 563
paste input "[EMAIL_ADDRESS][DOMAIN_NAME]"
type input "superuser~[EMAIL_ADDRESS][DOMAIN_NAME]"
click at [554, 366] on button "Sign In" at bounding box center [589, 382] width 71 height 33
